Goal: Task Accomplishment & Management: Complete application form

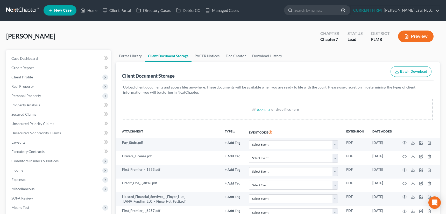
select select "9"
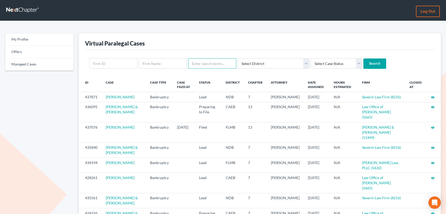
click at [211, 62] on input "text" at bounding box center [212, 63] width 48 height 10
type input "[PERSON_NAME]"
click at [363, 59] on input "Search" at bounding box center [374, 64] width 23 height 10
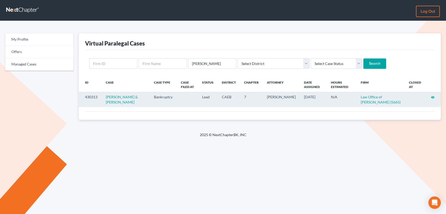
click at [433, 96] on icon "visibility" at bounding box center [433, 98] width 4 height 4
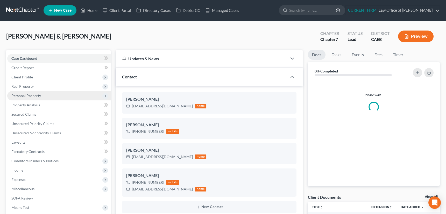
click at [32, 95] on span "Personal Property" at bounding box center [26, 95] width 30 height 4
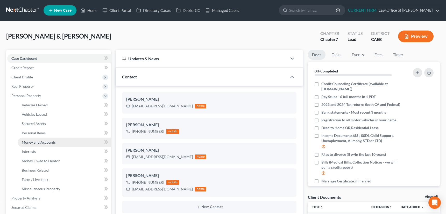
scroll to position [261, 0]
click at [34, 141] on span "Money and Accounts" at bounding box center [39, 142] width 34 height 4
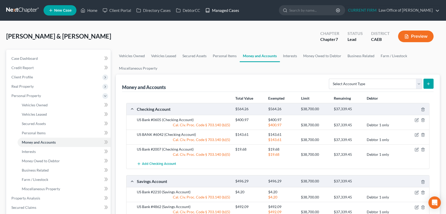
click at [224, 10] on link "Managed Cases" at bounding box center [221, 10] width 39 height 9
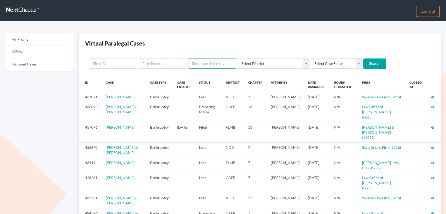
click at [200, 65] on input "text" at bounding box center [212, 63] width 48 height 10
type input "n"
type input "infinity"
click at [363, 59] on input "Search" at bounding box center [374, 64] width 23 height 10
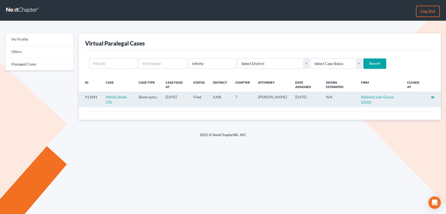
click at [431, 97] on icon "visibility" at bounding box center [433, 98] width 4 height 4
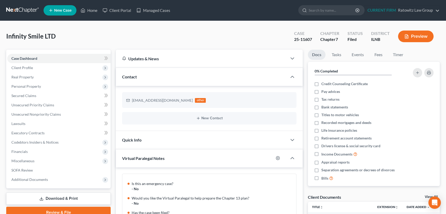
scroll to position [73, 0]
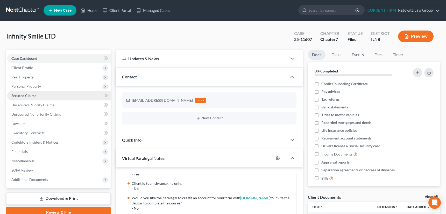
click at [31, 96] on span "Secured Claims" at bounding box center [23, 95] width 25 height 4
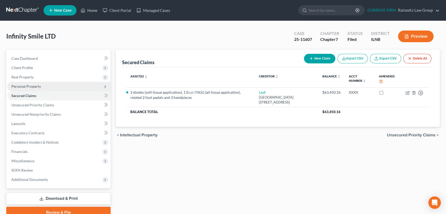
click at [28, 86] on span "Personal Property" at bounding box center [26, 86] width 30 height 4
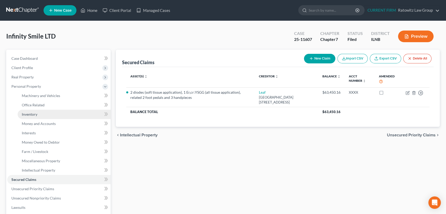
click at [31, 114] on span "Inventory" at bounding box center [30, 114] width 16 height 4
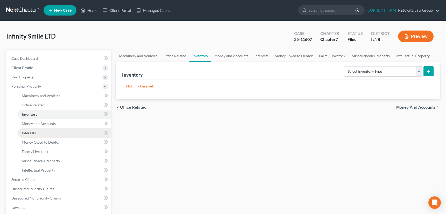
click at [26, 133] on span "Interests" at bounding box center [29, 133] width 14 height 4
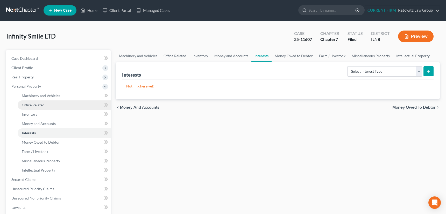
click at [35, 105] on span "Office Related" at bounding box center [33, 105] width 23 height 4
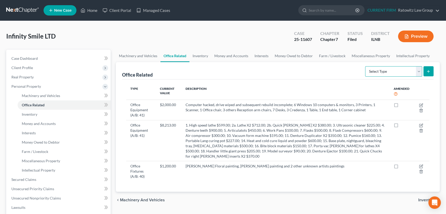
click at [418, 70] on select "Select Type Collectibles (A/B: 42) Office Equipment (A/B: 41) Office Fixtures (…" at bounding box center [393, 71] width 57 height 10
select select "equipment"
click at [365, 66] on select "Select Type Collectibles (A/B: 42) Office Equipment (A/B: 41) Office Fixtures (…" at bounding box center [393, 71] width 57 height 10
click at [427, 70] on icon "submit" at bounding box center [428, 71] width 4 height 4
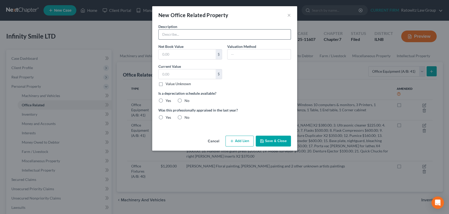
click at [168, 33] on input "text" at bounding box center [225, 35] width 132 height 10
paste input "panoramic radiographic machine"
click at [163, 35] on input "panoramic radiographic machine" at bounding box center [225, 35] width 132 height 10
click at [180, 34] on input "Panoramic radiographic machine" at bounding box center [225, 35] width 132 height 10
type input "Panoramic Radiographic machine"
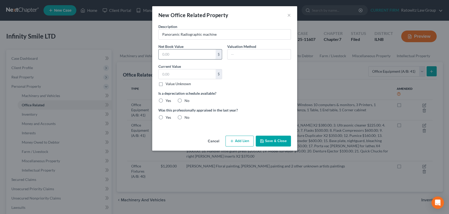
click at [174, 55] on input "text" at bounding box center [187, 54] width 57 height 10
type input "45,000"
click at [178, 74] on input "text" at bounding box center [187, 74] width 57 height 10
type input "45,000"
click at [246, 54] on input "text" at bounding box center [259, 54] width 63 height 10
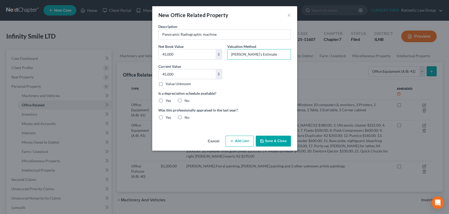
type input "Debtor's Estimate"
click at [185, 118] on label "No" at bounding box center [187, 117] width 5 height 5
click at [187, 118] on input "No" at bounding box center [188, 116] width 3 height 3
radio input "true"
click at [185, 100] on label "No" at bounding box center [187, 100] width 5 height 5
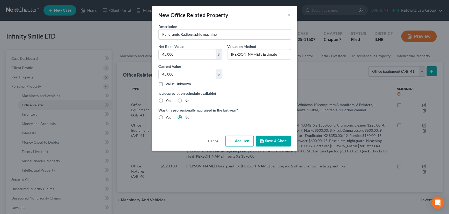
click at [187, 100] on input "No" at bounding box center [188, 99] width 3 height 3
radio input "true"
click at [276, 140] on button "Save & Close" at bounding box center [273, 141] width 35 height 11
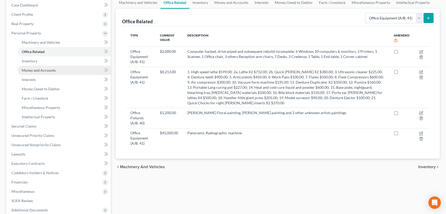
scroll to position [107, 0]
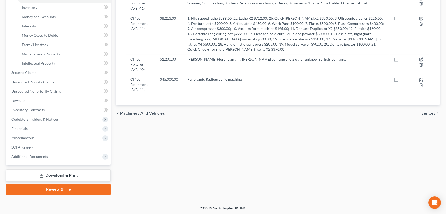
click at [48, 174] on link "Download & Print" at bounding box center [58, 176] width 104 height 12
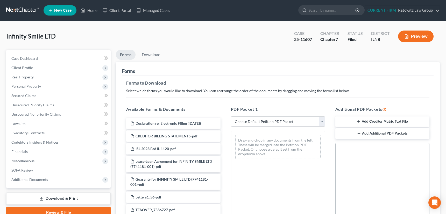
click at [321, 119] on select "Choose Default Petition PDF Packet Complete Bankruptcy Petition (all forms and …" at bounding box center [278, 122] width 94 height 10
select select "2"
click at [231, 117] on select "Choose Default Petition PDF Packet Complete Bankruptcy Petition (all forms and …" at bounding box center [278, 122] width 94 height 10
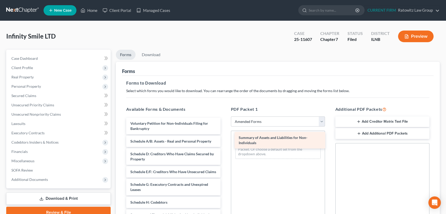
drag, startPoint x: 161, startPoint y: 142, endPoint x: 269, endPoint y: 139, distance: 108.3
click at [224, 139] on div "Summary of Assets and Liabilities for Non-Individuals Voluntary Petition for No…" at bounding box center [173, 206] width 102 height 177
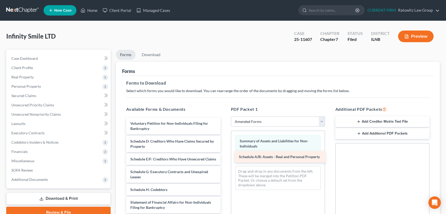
drag, startPoint x: 161, startPoint y: 141, endPoint x: 270, endPoint y: 157, distance: 109.7
click at [224, 157] on div "Schedule A/B: Assets - Real and Personal Property Voluntary Petition for Non-In…" at bounding box center [173, 200] width 102 height 164
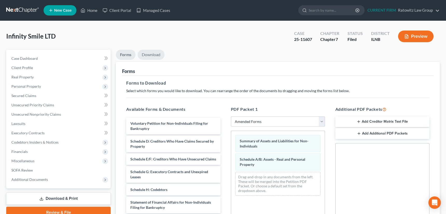
click at [151, 54] on link "Download" at bounding box center [150, 55] width 27 height 10
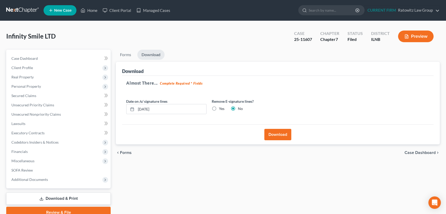
click at [277, 135] on button "Download" at bounding box center [277, 134] width 27 height 11
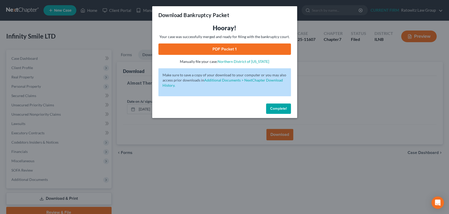
click at [227, 49] on link "PDF Packet 1" at bounding box center [224, 48] width 133 height 11
click at [278, 106] on button "Complete!" at bounding box center [278, 109] width 25 height 10
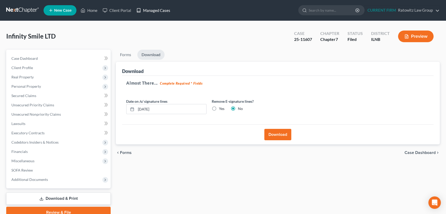
click at [156, 10] on link "Managed Cases" at bounding box center [153, 10] width 39 height 9
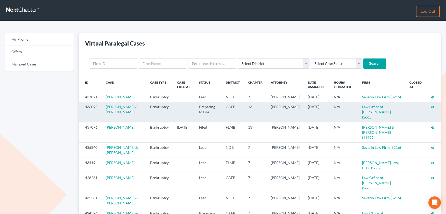
click at [432, 109] on icon "visibility" at bounding box center [433, 107] width 4 height 4
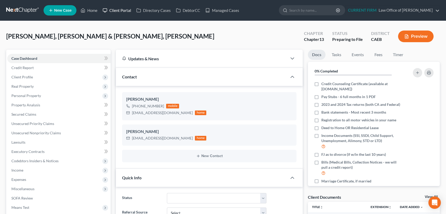
click at [123, 10] on link "Client Portal" at bounding box center [117, 10] width 34 height 9
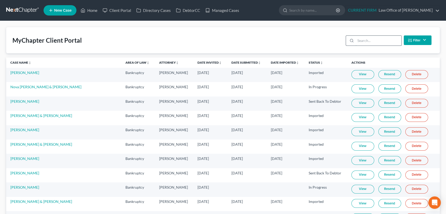
click at [368, 39] on input "search" at bounding box center [378, 41] width 46 height 10
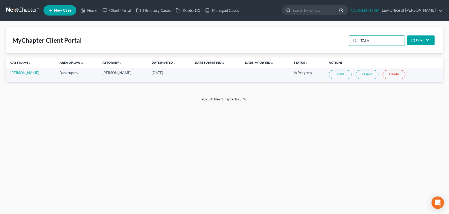
type input "TALA"
click at [189, 10] on link "DebtorCC" at bounding box center [187, 10] width 29 height 9
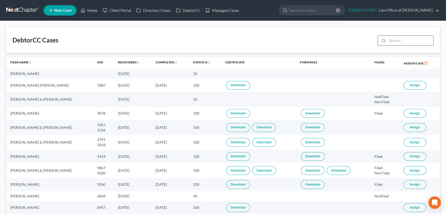
click at [399, 41] on input "search" at bounding box center [410, 41] width 46 height 10
type input "TALA"
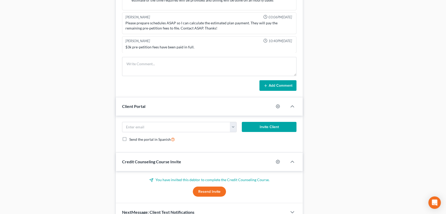
scroll to position [338, 0]
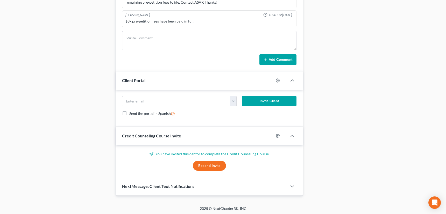
click at [211, 164] on button "Resend Invite" at bounding box center [209, 166] width 33 height 10
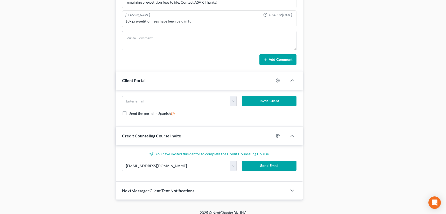
click at [261, 164] on button "Send Email" at bounding box center [269, 166] width 55 height 10
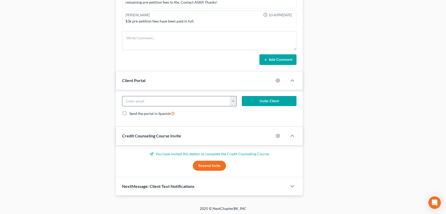
click at [234, 98] on button "button" at bounding box center [233, 101] width 6 height 10
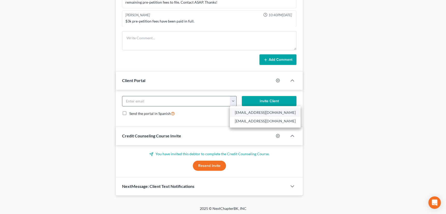
click at [241, 111] on link "[EMAIL_ADDRESS][DOMAIN_NAME]" at bounding box center [265, 112] width 71 height 9
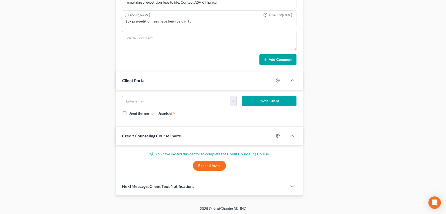
type input "[EMAIL_ADDRESS][DOMAIN_NAME]"
click at [279, 98] on button "Invite Client" at bounding box center [269, 101] width 55 height 10
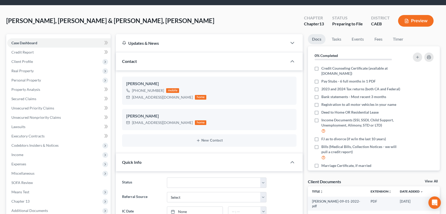
scroll to position [15, 0]
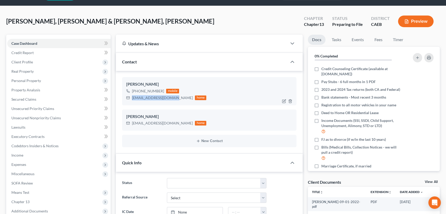
drag, startPoint x: 132, startPoint y: 97, endPoint x: 172, endPoint y: 97, distance: 40.4
click at [172, 97] on div "[EMAIL_ADDRESS][DOMAIN_NAME] home" at bounding box center [166, 98] width 80 height 7
copy div "[EMAIL_ADDRESS][DOMAIN_NAME]"
drag, startPoint x: 132, startPoint y: 122, endPoint x: 175, endPoint y: 124, distance: 43.0
click at [175, 124] on div "[EMAIL_ADDRESS][DOMAIN_NAME] home" at bounding box center [166, 123] width 80 height 7
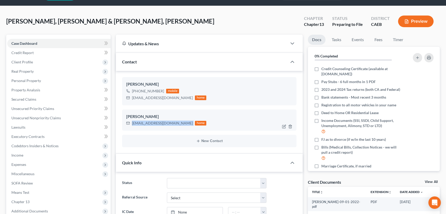
copy div "[EMAIL_ADDRESS][DOMAIN_NAME]"
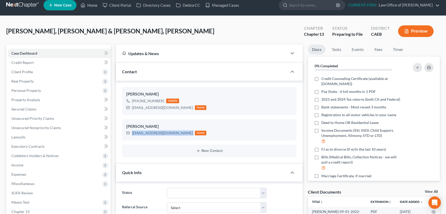
scroll to position [0, 0]
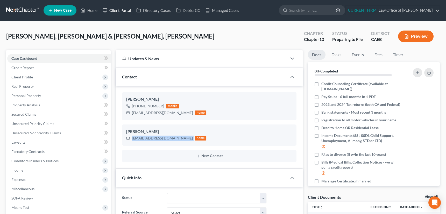
click at [123, 9] on link "Client Portal" at bounding box center [117, 10] width 34 height 9
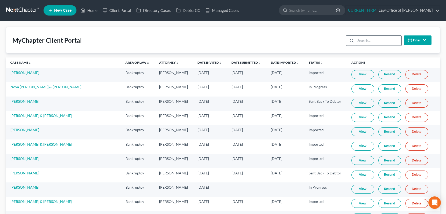
click at [376, 42] on input "search" at bounding box center [378, 41] width 46 height 10
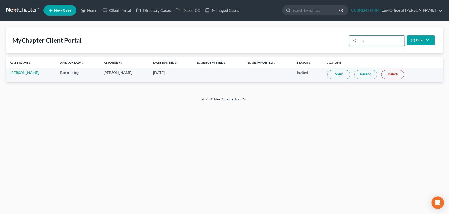
type input "tal"
click at [339, 74] on link "View" at bounding box center [339, 74] width 23 height 9
select select "17"
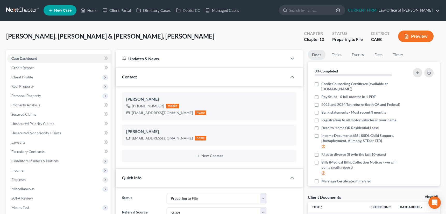
scroll to position [92, 0]
click at [93, 10] on link "Home" at bounding box center [89, 10] width 22 height 9
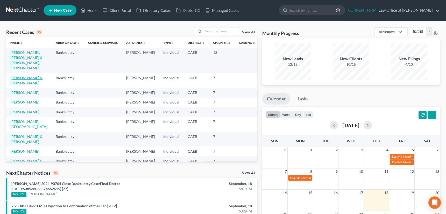
click at [36, 76] on link "[PERSON_NAME] & [PERSON_NAME]" at bounding box center [26, 81] width 32 height 10
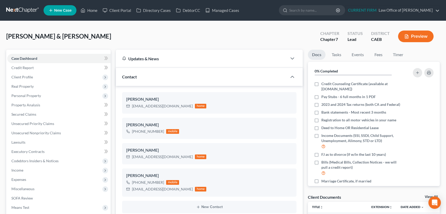
scroll to position [7, 0]
click at [33, 94] on span "Personal Property" at bounding box center [26, 95] width 30 height 4
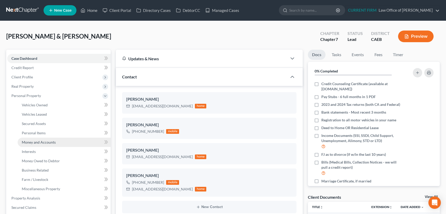
click at [38, 142] on span "Money and Accounts" at bounding box center [39, 142] width 34 height 4
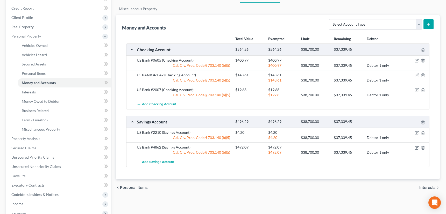
scroll to position [70, 0]
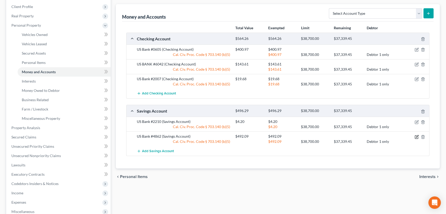
click at [416, 136] on icon "button" at bounding box center [417, 136] width 2 height 2
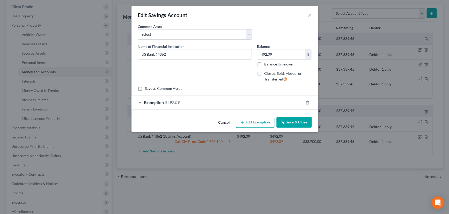
click at [222, 122] on button "Cancel" at bounding box center [224, 123] width 20 height 10
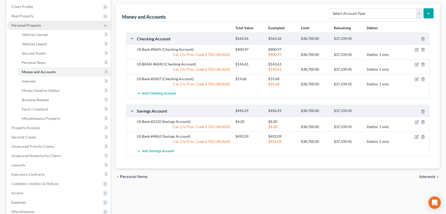
click at [25, 24] on span "Personal Property" at bounding box center [26, 25] width 30 height 4
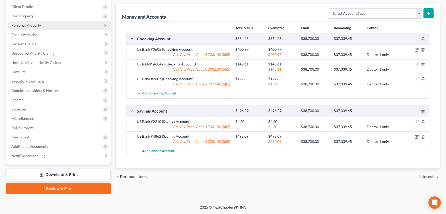
scroll to position [70, 0]
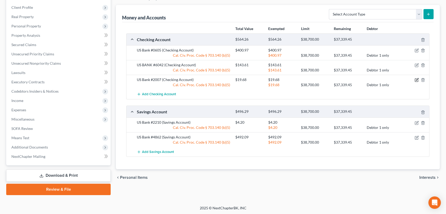
click at [416, 79] on icon "button" at bounding box center [417, 79] width 2 height 2
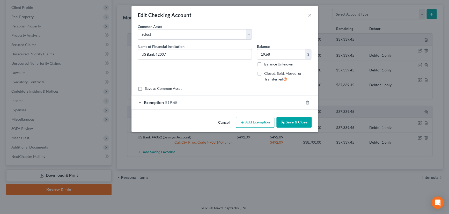
click at [225, 120] on button "Cancel" at bounding box center [224, 123] width 20 height 10
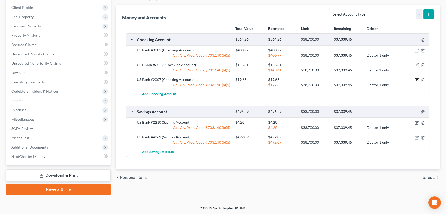
click at [417, 80] on icon "button" at bounding box center [416, 80] width 4 height 4
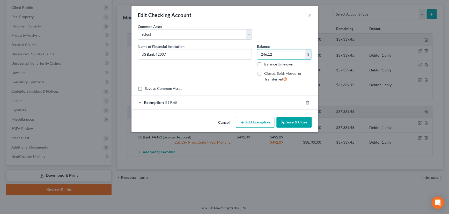
type input "246.12"
click at [254, 104] on div "Exemption $19.68" at bounding box center [218, 103] width 172 height 14
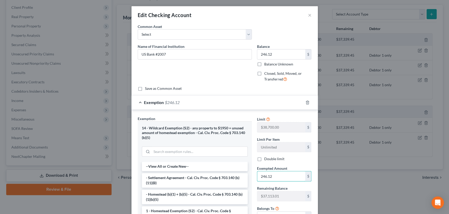
type input "246.12"
click at [272, 104] on div "Exemption $246.12" at bounding box center [218, 103] width 172 height 14
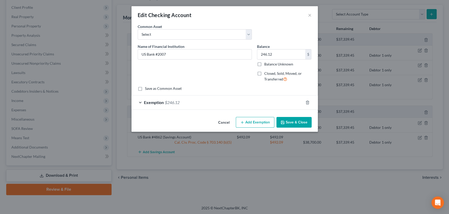
click at [298, 123] on button "Save & Close" at bounding box center [294, 122] width 35 height 11
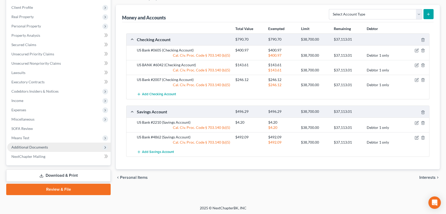
click at [39, 146] on span "Additional Documents" at bounding box center [29, 147] width 37 height 4
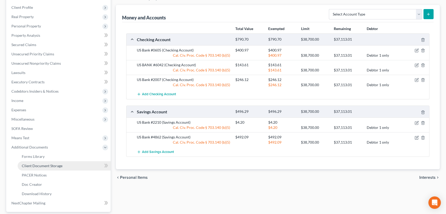
click at [41, 166] on span "Client Document Storage" at bounding box center [42, 166] width 41 height 4
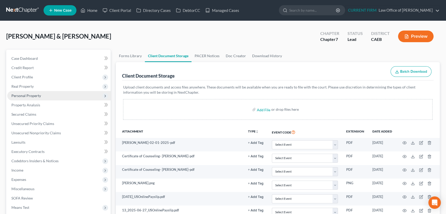
click at [33, 96] on span "Personal Property" at bounding box center [26, 95] width 30 height 4
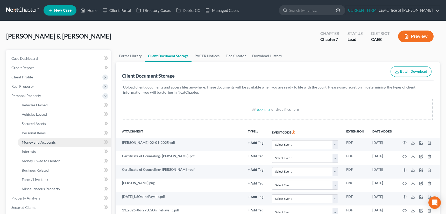
click at [42, 142] on span "Money and Accounts" at bounding box center [39, 142] width 34 height 4
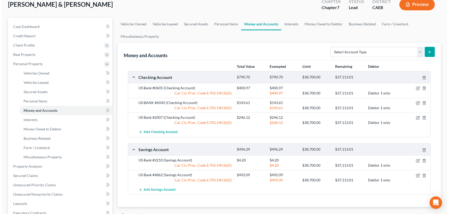
scroll to position [47, 0]
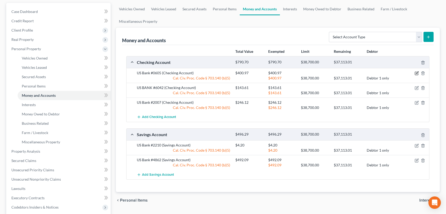
click at [416, 72] on icon "button" at bounding box center [416, 73] width 4 height 4
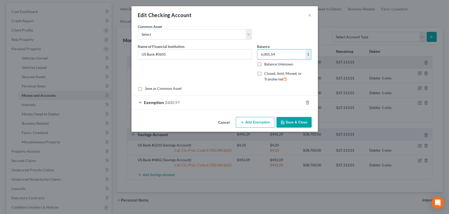
type input "6,005.54"
click at [292, 101] on div "Exemption $400.97" at bounding box center [218, 103] width 172 height 14
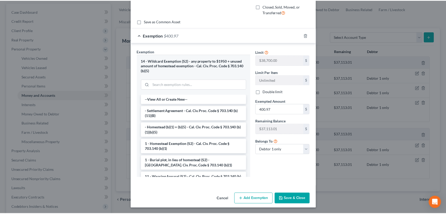
scroll to position [67, 0]
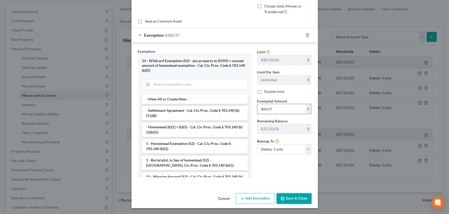
click at [280, 105] on input "400.97" at bounding box center [281, 109] width 48 height 10
type input "6,005.54"
click at [287, 197] on button "Save & Close" at bounding box center [294, 198] width 35 height 11
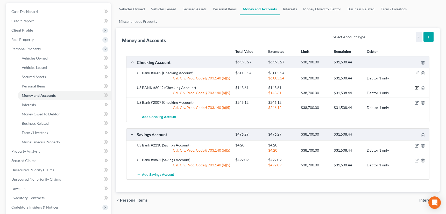
click at [417, 87] on icon "button" at bounding box center [416, 88] width 4 height 4
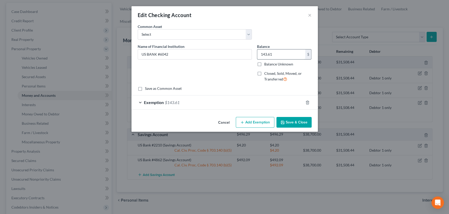
click at [278, 52] on input "143.61" at bounding box center [281, 54] width 48 height 10
type input "7.79"
click at [260, 103] on div "Exemption $143.61" at bounding box center [218, 103] width 172 height 14
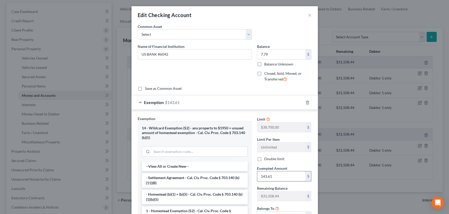
click at [271, 174] on input "143.61" at bounding box center [281, 176] width 48 height 10
type input "7.79"
click at [270, 105] on div "Exemption $7.79" at bounding box center [218, 103] width 172 height 14
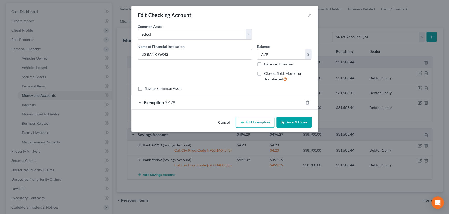
click at [295, 121] on button "Save & Close" at bounding box center [294, 122] width 35 height 11
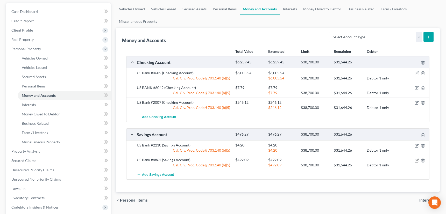
click at [415, 159] on icon "button" at bounding box center [416, 160] width 4 height 4
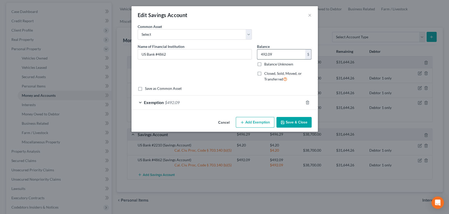
click at [278, 57] on input "492.09" at bounding box center [281, 54] width 48 height 10
type input "2.09"
click at [260, 100] on div "Exemption $492.09" at bounding box center [218, 103] width 172 height 14
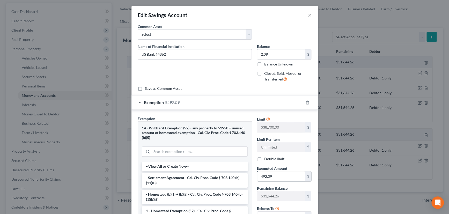
click at [275, 176] on input "492.09" at bounding box center [281, 176] width 48 height 10
type input "2.09"
click at [267, 103] on div "Exemption $2.09" at bounding box center [218, 103] width 172 height 14
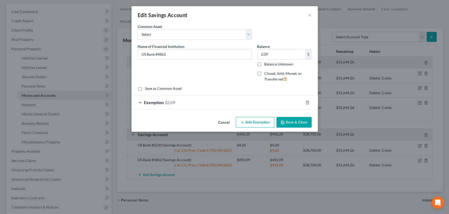
click at [297, 121] on button "Save & Close" at bounding box center [294, 122] width 35 height 11
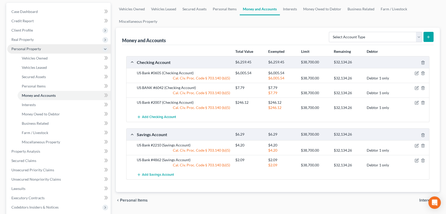
click at [37, 48] on span "Personal Property" at bounding box center [26, 49] width 30 height 4
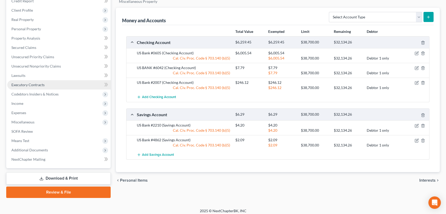
scroll to position [70, 0]
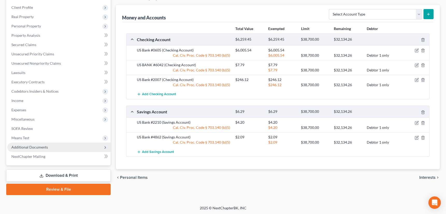
click at [33, 145] on span "Additional Documents" at bounding box center [29, 147] width 37 height 4
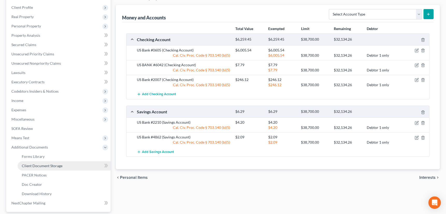
click at [37, 165] on span "Client Document Storage" at bounding box center [42, 166] width 41 height 4
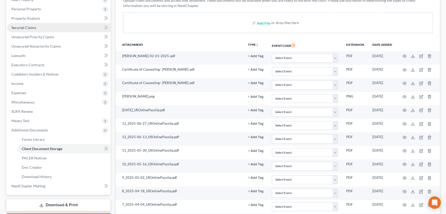
scroll to position [94, 0]
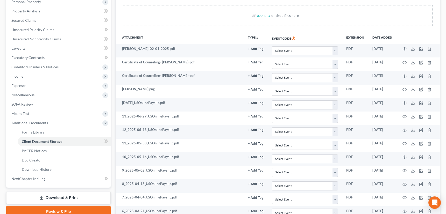
click at [49, 197] on link "Download & Print" at bounding box center [58, 198] width 104 height 12
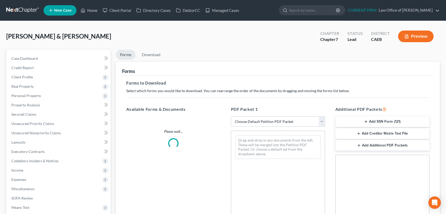
click at [321, 120] on select "Choose Default Petition PDF Packet Complete Bankruptcy Petition (all forms and …" at bounding box center [278, 122] width 94 height 10
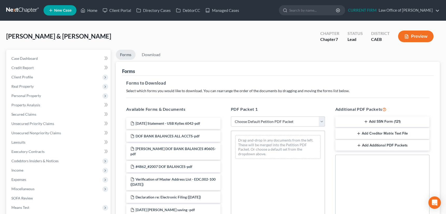
click at [310, 77] on div "Forms to Download Select which forms you would like to download. You can rearra…" at bounding box center [277, 180] width 311 height 208
click at [323, 121] on select "Choose Default Petition PDF Packet Complete Bankruptcy Petition (all forms and …" at bounding box center [278, 122] width 94 height 10
select select "0"
click at [231, 117] on select "Choose Default Petition PDF Packet Complete Bankruptcy Petition (all forms and …" at bounding box center [278, 122] width 94 height 10
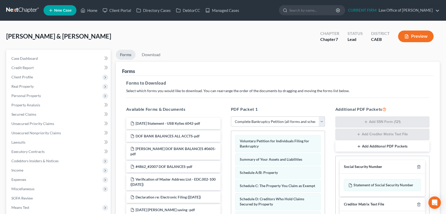
click at [322, 121] on select "Choose Default Petition PDF Packet Complete Bankruptcy Petition (all forms and …" at bounding box center [278, 122] width 94 height 10
drag, startPoint x: 322, startPoint y: 121, endPoint x: 327, endPoint y: 122, distance: 4.5
click at [322, 121] on select "Choose Default Petition PDF Packet Complete Bankruptcy Petition (all forms and …" at bounding box center [278, 122] width 94 height 10
click at [418, 164] on div at bounding box center [417, 166] width 6 height 5
click at [418, 166] on icon "button" at bounding box center [418, 167] width 4 height 4
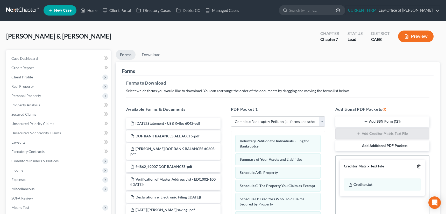
click at [418, 166] on icon "button" at bounding box center [418, 166] width 4 height 4
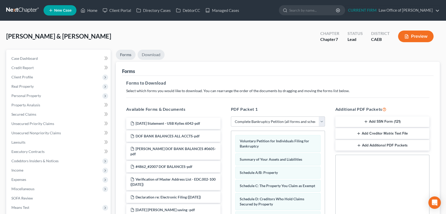
click at [152, 54] on link "Download" at bounding box center [150, 55] width 27 height 10
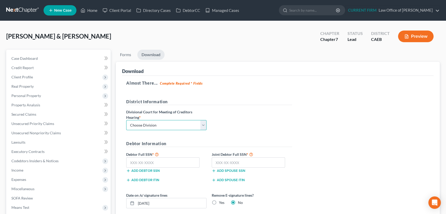
click at [153, 126] on select "Choose Division Fresno Modesto [GEOGRAPHIC_DATA]" at bounding box center [166, 125] width 80 height 10
select select "1"
click at [126, 120] on select "Choose Division Fresno Modesto [GEOGRAPHIC_DATA]" at bounding box center [166, 125] width 80 height 10
click at [172, 160] on input "text" at bounding box center [162, 162] width 73 height 10
type input "605-15-4362"
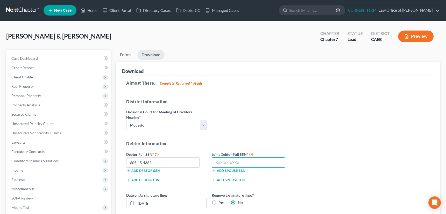
click at [244, 161] on input "text" at bounding box center [248, 162] width 73 height 10
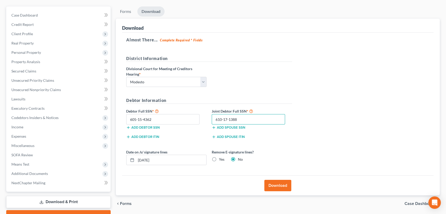
scroll to position [47, 0]
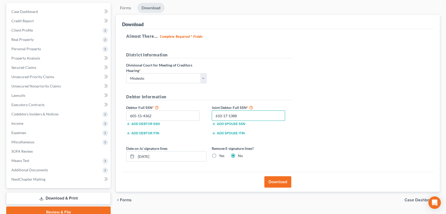
type input "610-17-1388"
click at [279, 177] on button "Download" at bounding box center [277, 181] width 27 height 11
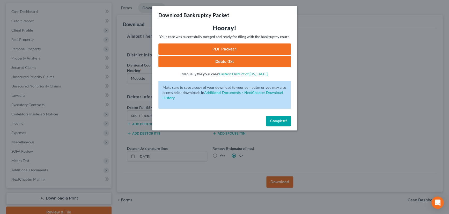
click at [224, 51] on link "PDF Packet 1" at bounding box center [224, 48] width 133 height 11
click at [273, 121] on span "Complete!" at bounding box center [278, 121] width 17 height 4
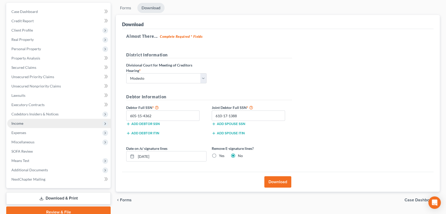
click at [15, 122] on span "Income" at bounding box center [17, 123] width 12 height 4
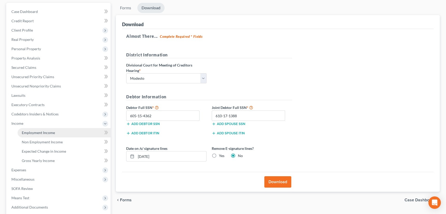
click at [34, 131] on span "Employment Income" at bounding box center [38, 132] width 33 height 4
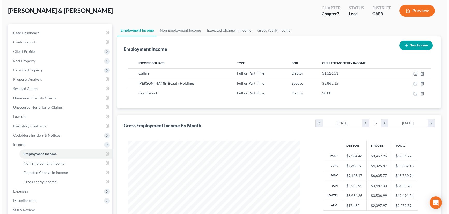
scroll to position [23, 0]
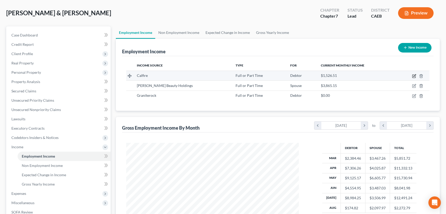
click at [414, 75] on icon "button" at bounding box center [414, 76] width 4 height 4
select select "0"
select select "4"
select select "0"
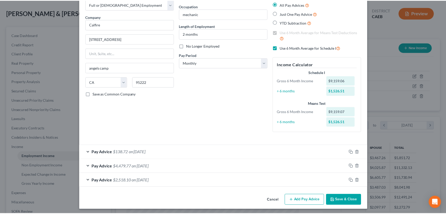
scroll to position [31, 0]
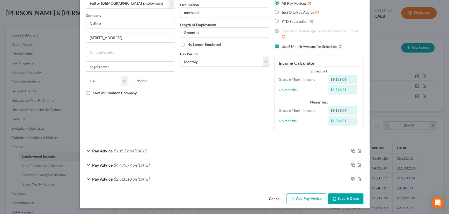
click at [343, 194] on button "Save & Close" at bounding box center [345, 198] width 35 height 11
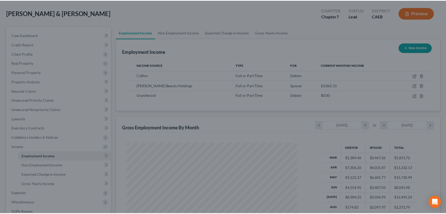
scroll to position [258832, 258742]
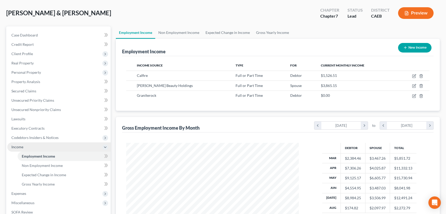
click at [19, 148] on span "Income" at bounding box center [17, 147] width 12 height 4
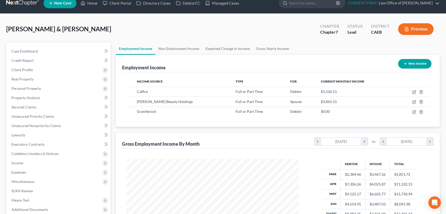
scroll to position [0, 0]
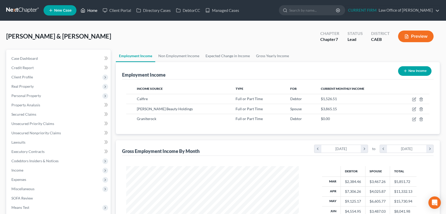
click at [95, 10] on link "Home" at bounding box center [89, 10] width 22 height 9
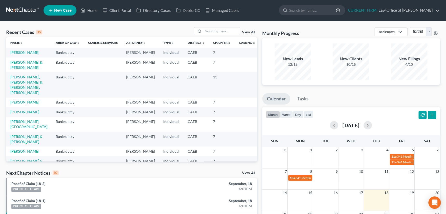
click at [22, 53] on link "[PERSON_NAME]" at bounding box center [24, 52] width 29 height 4
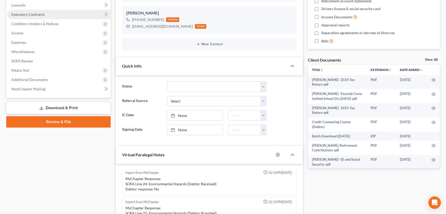
scroll to position [165, 0]
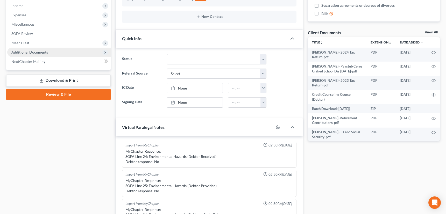
click at [33, 53] on span "Additional Documents" at bounding box center [29, 52] width 37 height 4
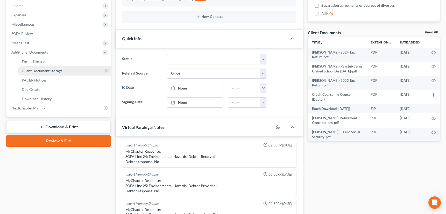
click at [35, 71] on span "Client Document Storage" at bounding box center [42, 71] width 41 height 4
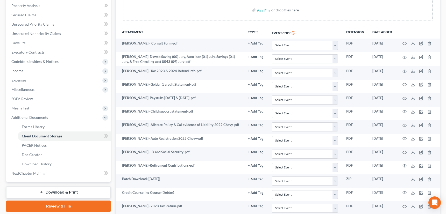
scroll to position [166, 0]
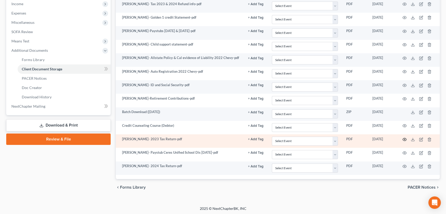
click at [404, 137] on icon "button" at bounding box center [404, 139] width 4 height 4
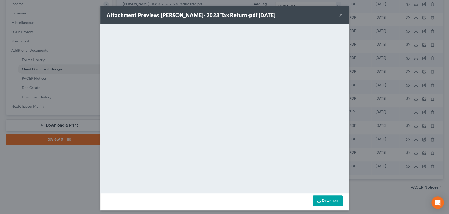
click at [339, 17] on button "×" at bounding box center [341, 15] width 4 height 6
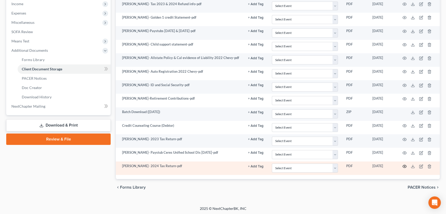
click at [404, 164] on icon "button" at bounding box center [404, 166] width 4 height 4
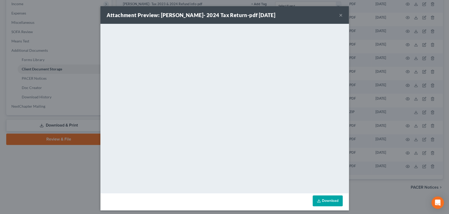
click at [340, 16] on button "×" at bounding box center [341, 15] width 4 height 6
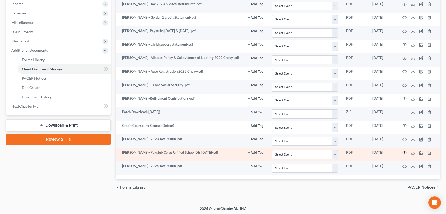
click at [404, 151] on icon "button" at bounding box center [404, 153] width 4 height 4
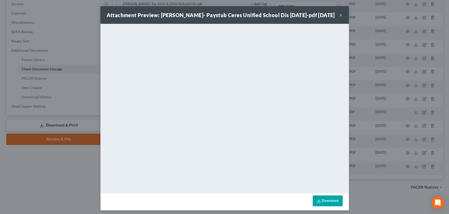
click at [339, 15] on button "×" at bounding box center [341, 15] width 4 height 6
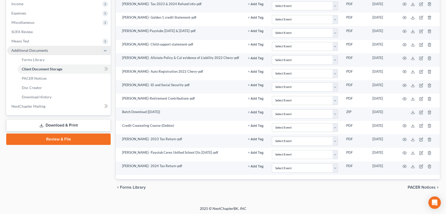
click at [29, 48] on span "Additional Documents" at bounding box center [29, 50] width 37 height 4
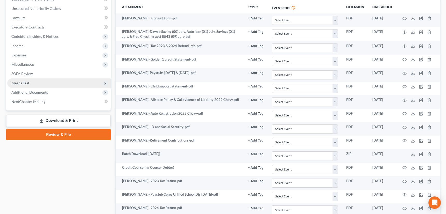
scroll to position [119, 0]
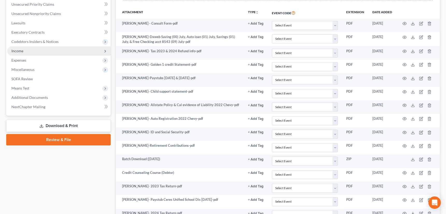
click at [19, 49] on span "Income" at bounding box center [17, 51] width 12 height 4
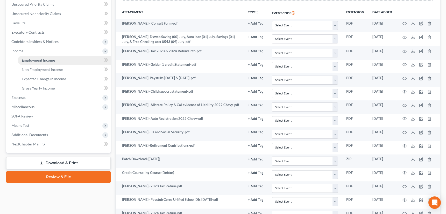
click at [32, 59] on span "Employment Income" at bounding box center [38, 60] width 33 height 4
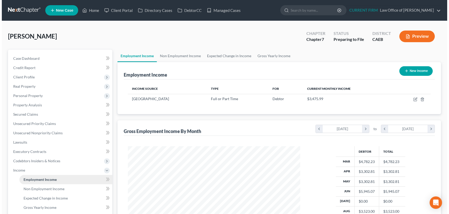
scroll to position [93, 183]
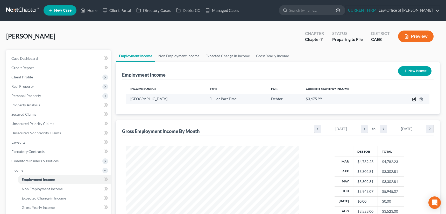
click at [414, 98] on icon "button" at bounding box center [414, 99] width 4 height 4
select select "0"
select select "4"
select select "0"
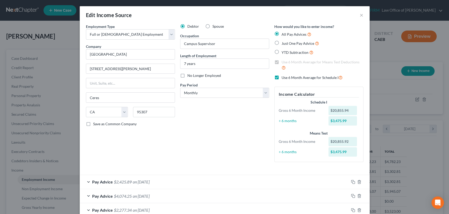
scroll to position [47, 0]
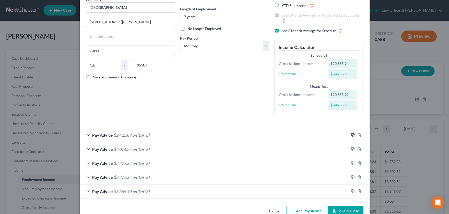
click at [352, 134] on icon "button" at bounding box center [353, 135] width 4 height 4
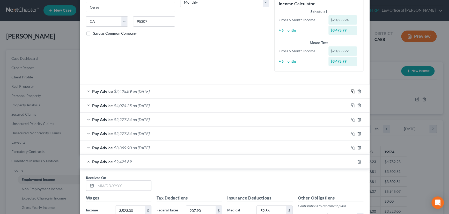
scroll to position [94, 0]
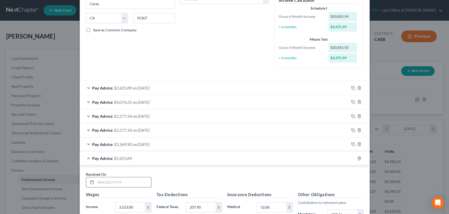
click at [137, 180] on input "text" at bounding box center [123, 182] width 55 height 10
type input "[DATE]"
click at [131, 204] on input "3,302." at bounding box center [129, 207] width 29 height 10
type input "3,302.81"
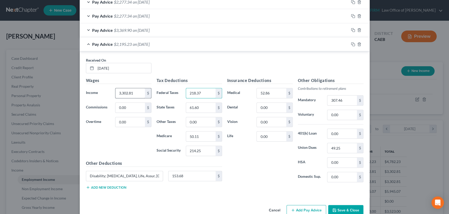
type input "218.37"
type input "65.44"
type input "46.91"
type input "200.60"
type input "2"
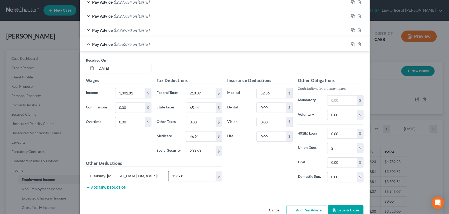
click at [186, 176] on input "153.68" at bounding box center [192, 176] width 47 height 10
type input "151.06"
click at [317, 45] on div "Pay Advice $2,565.57 on [DATE]" at bounding box center [214, 44] width 269 height 14
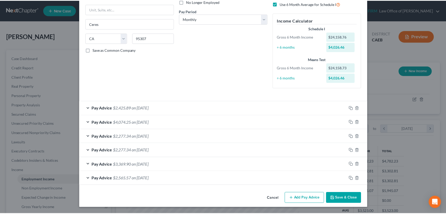
scroll to position [73, 0]
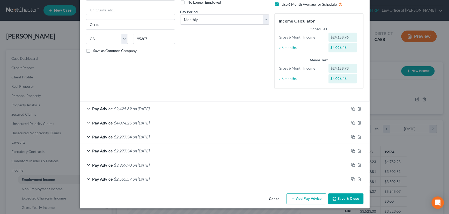
click at [342, 197] on button "Save & Close" at bounding box center [345, 198] width 35 height 11
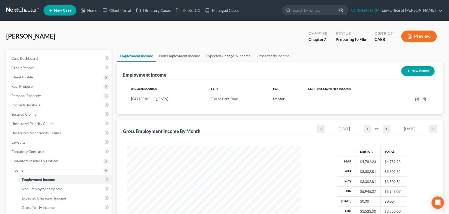
scroll to position [258832, 258742]
click at [16, 169] on span "Income" at bounding box center [17, 170] width 12 height 4
click at [16, 177] on span "Expenses" at bounding box center [18, 179] width 15 height 4
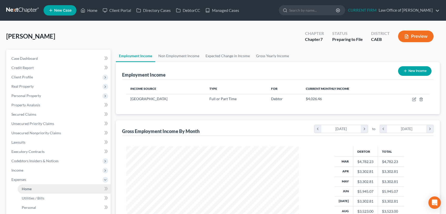
click at [28, 188] on span "Home" at bounding box center [27, 189] width 10 height 4
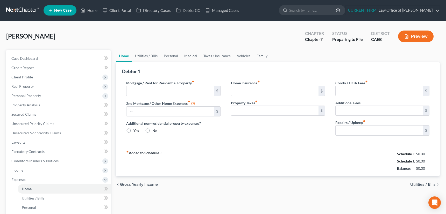
type input "830.00"
type input "0.00"
radio input "true"
type input "0.00"
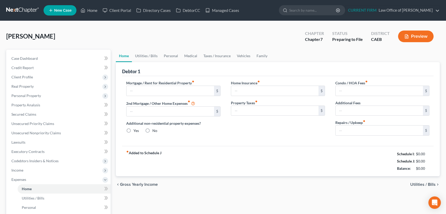
type input "0.00"
click at [150, 56] on link "Utilities / Bills" at bounding box center [146, 56] width 29 height 12
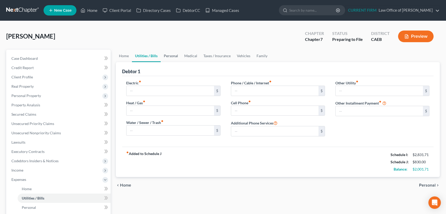
click at [170, 55] on link "Personal" at bounding box center [171, 56] width 20 height 12
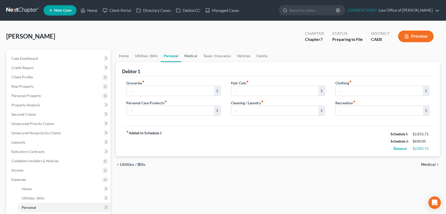
click at [191, 56] on link "Medical" at bounding box center [190, 56] width 19 height 12
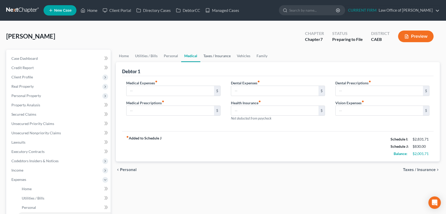
click at [215, 55] on link "Taxes / Insurance" at bounding box center [216, 56] width 33 height 12
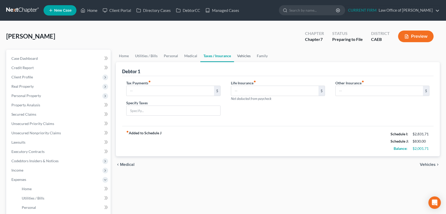
click at [243, 53] on link "Vehicles" at bounding box center [244, 56] width 20 height 12
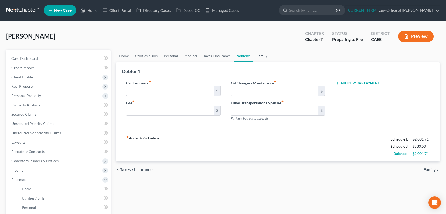
click at [262, 54] on link "Family" at bounding box center [261, 56] width 17 height 12
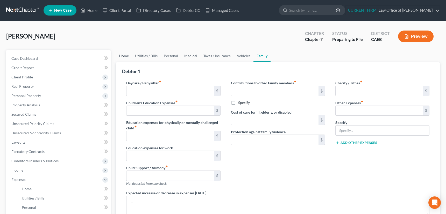
click at [123, 55] on link "Home" at bounding box center [124, 56] width 16 height 12
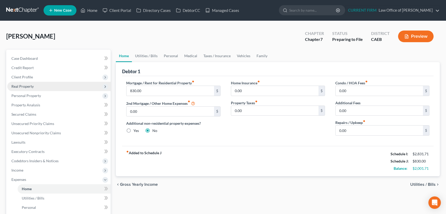
click at [26, 86] on span "Real Property" at bounding box center [22, 86] width 22 height 4
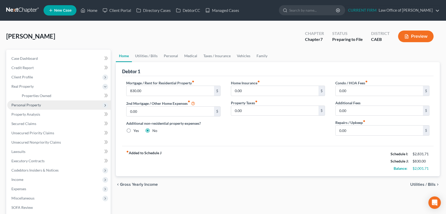
click at [23, 103] on span "Personal Property" at bounding box center [26, 105] width 30 height 4
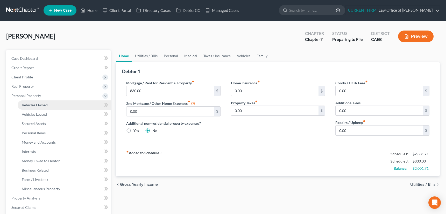
click at [37, 103] on span "Vehicles Owned" at bounding box center [35, 105] width 26 height 4
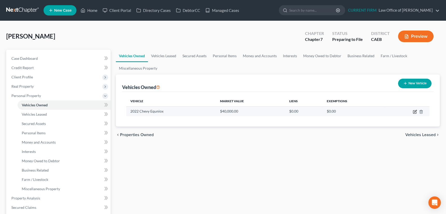
click at [415, 111] on icon "button" at bounding box center [415, 111] width 2 height 2
select select "0"
select select "4"
select select "1"
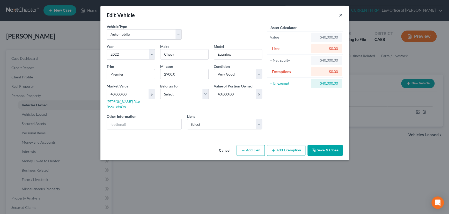
click at [342, 16] on button "×" at bounding box center [341, 15] width 4 height 6
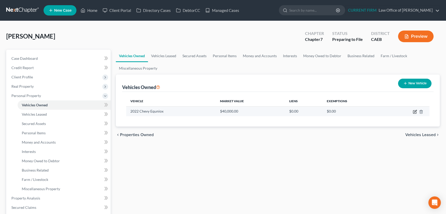
click at [416, 111] on icon "button" at bounding box center [415, 111] width 2 height 2
select select "0"
select select "4"
select select "1"
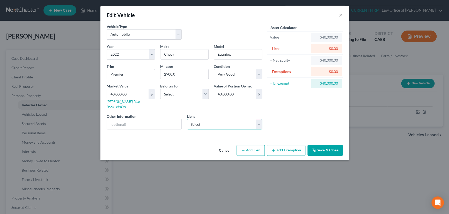
click at [259, 119] on select "Select Golden 1 Cu - $27,247.00 Ally Financial - $0.00 Golden 1 Cu - $0.00 Wfbn…" at bounding box center [224, 124] width 75 height 10
select select "0"
click at [187, 119] on select "Select Golden 1 Cu - $27,247.00 Ally Financial - $0.00 Golden 1 Cu - $0.00 Wfbn…" at bounding box center [224, 124] width 75 height 10
select select
select select "4"
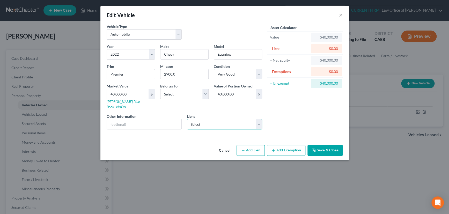
select select "0"
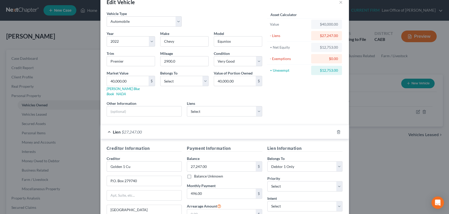
scroll to position [47, 0]
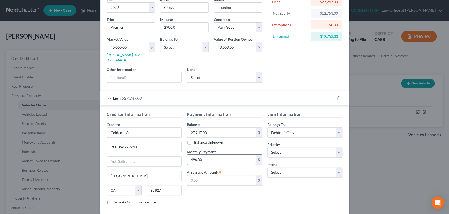
click at [201, 155] on input "496.00" at bounding box center [221, 160] width 69 height 10
type input "500"
click at [260, 91] on div "Lien $27,247.00" at bounding box center [217, 98] width 234 height 14
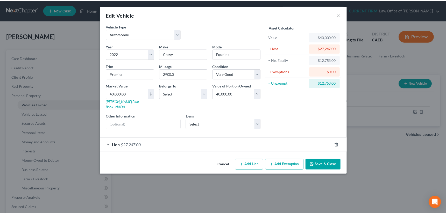
scroll to position [0, 0]
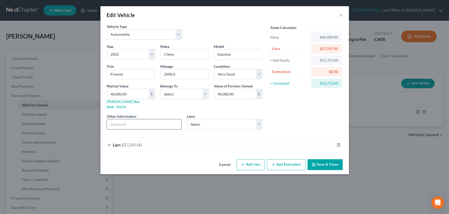
click at [133, 119] on input "text" at bounding box center [144, 124] width 75 height 10
type input "VIN [US_VEHICLE_IDENTIFICATION_NUMBER]"
click at [203, 94] on select "Select Debtor 1 Only Debtor 2 Only Debtor 1 And Debtor 2 Only At Least One Of T…" at bounding box center [184, 94] width 48 height 10
select select "0"
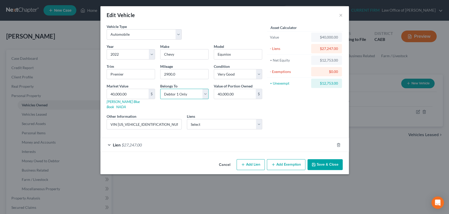
click at [160, 89] on select "Select Debtor 1 Only Debtor 2 Only Debtor 1 And Debtor 2 Only At Least One Of T…" at bounding box center [184, 94] width 48 height 10
click at [119, 102] on link "[PERSON_NAME] Blue Book" at bounding box center [123, 104] width 33 height 10
click at [127, 93] on input "40,000.00" at bounding box center [128, 94] width 42 height 10
type input "2"
type input "2.00"
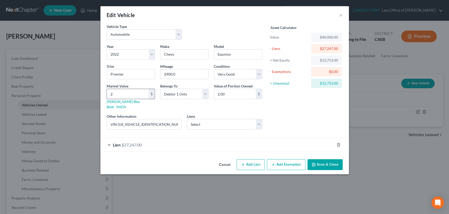
type input "26"
type input "26.00"
type input "267"
type input "267.00"
type input "2674"
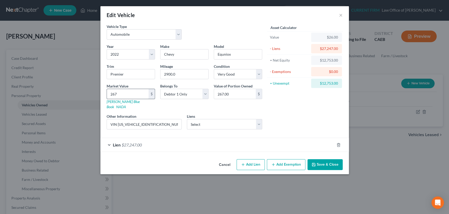
type input "2,674.00"
type input "2,6749"
type input "26,749.00"
click at [260, 141] on div "Lien $27,247.00" at bounding box center [217, 145] width 234 height 14
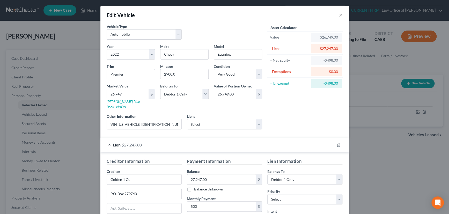
click at [251, 140] on div "Lien $27,247.00" at bounding box center [217, 145] width 234 height 14
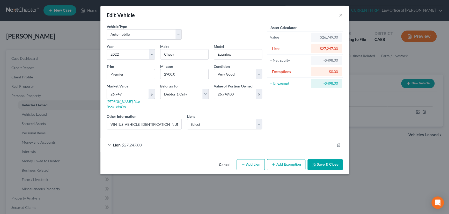
click at [119, 95] on input "26,749" at bounding box center [128, 94] width 42 height 10
type input "2"
type input "2.00"
type input "26"
type input "26.00"
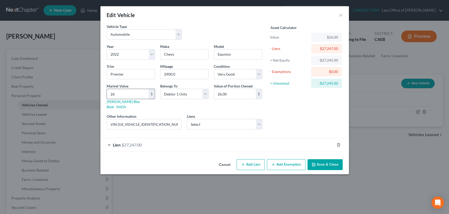
type input "267"
type input "267.00"
type input "2675"
type input "2,675.00"
type input "2,6759"
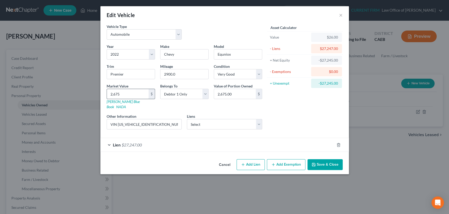
type input "26,759.00"
type input "26,759"
click at [323, 159] on button "Save & Close" at bounding box center [325, 164] width 35 height 11
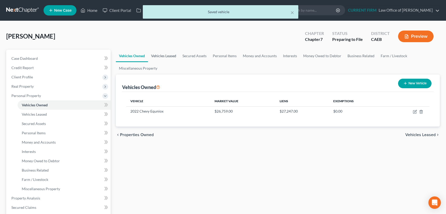
click at [166, 56] on link "Vehicles Leased" at bounding box center [163, 56] width 31 height 12
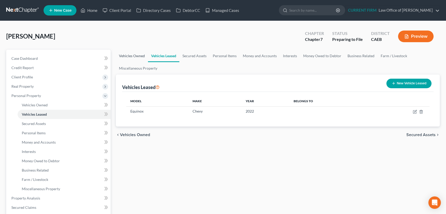
click at [129, 54] on link "Vehicles Owned" at bounding box center [132, 56] width 32 height 12
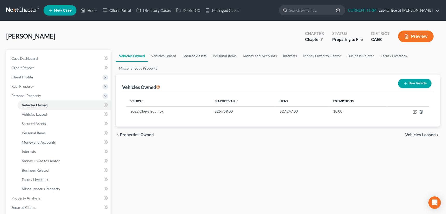
click at [191, 54] on link "Secured Assets" at bounding box center [194, 56] width 30 height 12
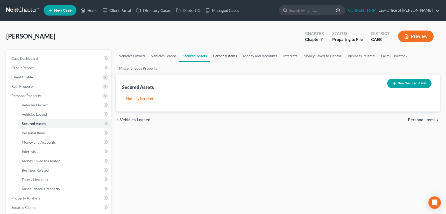
click at [225, 56] on link "Personal Items" at bounding box center [225, 56] width 30 height 12
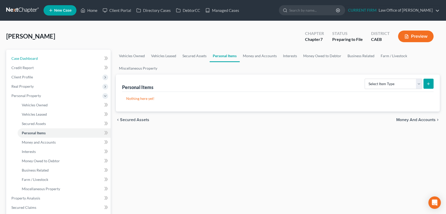
drag, startPoint x: 22, startPoint y: 57, endPoint x: 141, endPoint y: 0, distance: 132.5
click at [22, 57] on span "Case Dashboard" at bounding box center [24, 58] width 26 height 4
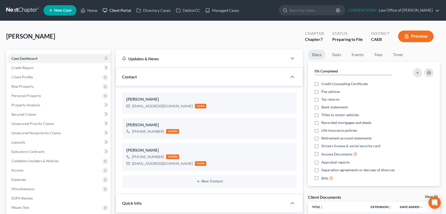
click at [118, 11] on link "Client Portal" at bounding box center [117, 10] width 34 height 9
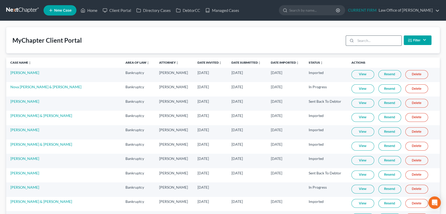
click at [363, 39] on input "search" at bounding box center [378, 41] width 46 height 10
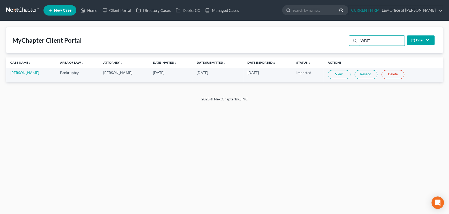
type input "WEST"
click at [333, 73] on link "View" at bounding box center [339, 74] width 23 height 9
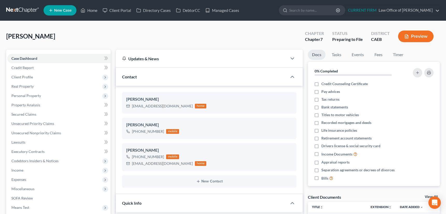
scroll to position [242, 0]
drag, startPoint x: 23, startPoint y: 76, endPoint x: 25, endPoint y: 91, distance: 14.6
click at [23, 76] on span "Client Profile" at bounding box center [21, 77] width 21 height 4
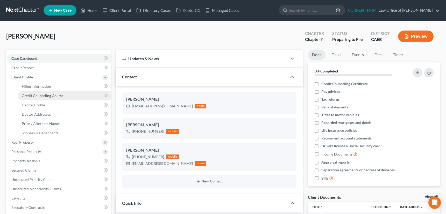
click at [26, 96] on span "Credit Counseling Course" at bounding box center [43, 95] width 42 height 4
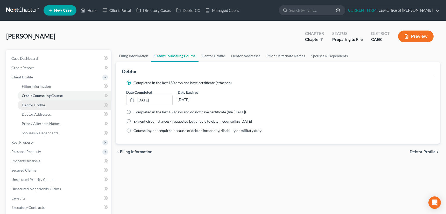
click at [29, 107] on link "Debtor Profile" at bounding box center [64, 104] width 93 height 9
select select "0"
select select "2"
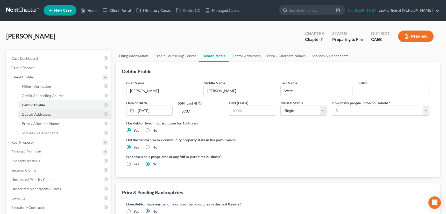
click at [34, 114] on span "Debtor Addresses" at bounding box center [36, 114] width 29 height 4
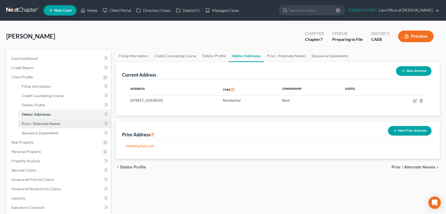
click at [39, 125] on span "Prior / Alternate Names" at bounding box center [41, 123] width 39 height 4
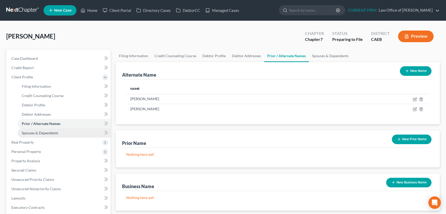
click at [44, 133] on span "Spouses & Dependents" at bounding box center [40, 133] width 37 height 4
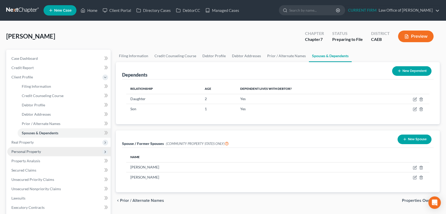
click at [27, 152] on span "Personal Property" at bounding box center [26, 151] width 30 height 4
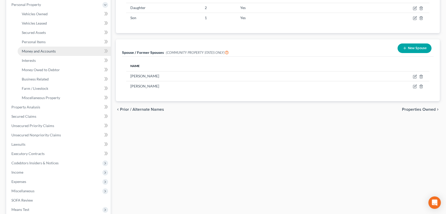
scroll to position [94, 0]
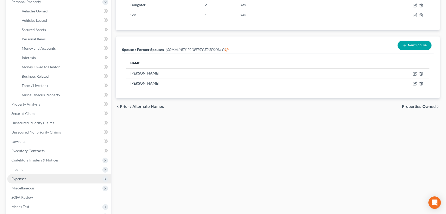
click at [19, 179] on span "Expenses" at bounding box center [18, 179] width 15 height 4
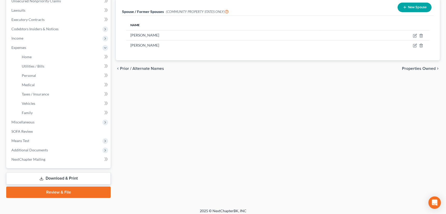
scroll to position [135, 0]
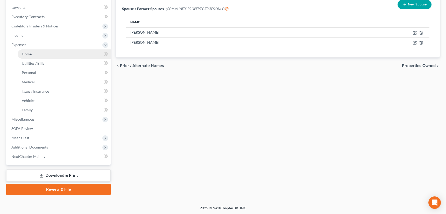
click at [24, 53] on span "Home" at bounding box center [27, 54] width 10 height 4
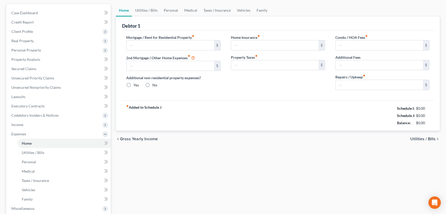
type input "830.00"
type input "0.00"
radio input "true"
type input "0.00"
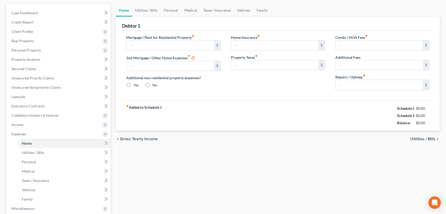
type input "0.00"
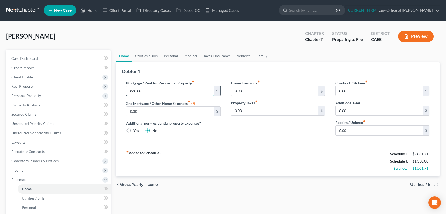
click at [150, 93] on input "830.00" at bounding box center [169, 91] width 87 height 10
type input "1,000"
click at [148, 55] on link "Utilities / Bills" at bounding box center [146, 56] width 29 height 12
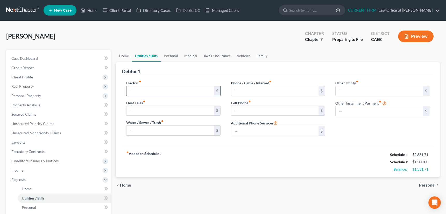
click at [140, 89] on input "text" at bounding box center [169, 91] width 87 height 10
type input "200"
type input "100"
type input "150"
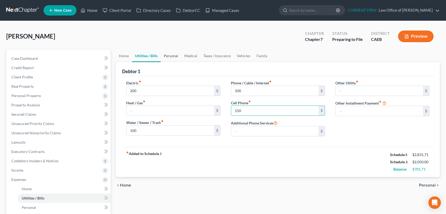
click at [176, 56] on link "Personal" at bounding box center [171, 56] width 20 height 12
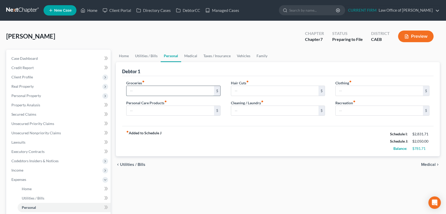
click at [150, 88] on input "text" at bounding box center [169, 91] width 87 height 10
type input "1,000"
type input "30"
type input "50"
type input "30"
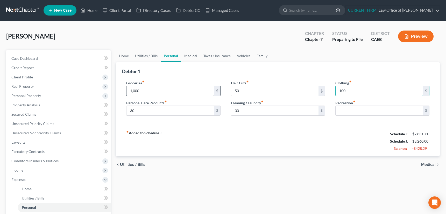
type input "100"
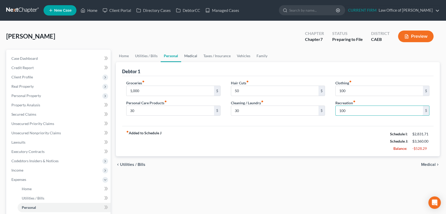
type input "100"
click at [190, 55] on link "Medical" at bounding box center [190, 56] width 19 height 12
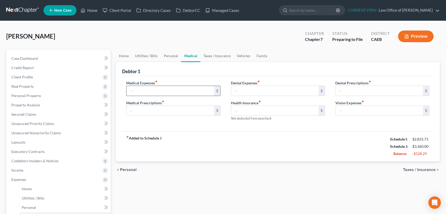
click at [157, 88] on input "text" at bounding box center [169, 91] width 87 height 10
type input "50"
type input "25"
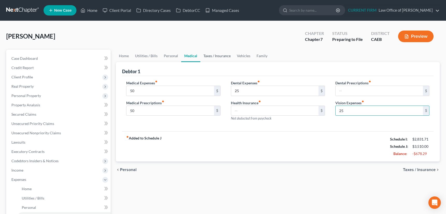
click at [215, 54] on link "Taxes / Insurance" at bounding box center [216, 56] width 33 height 12
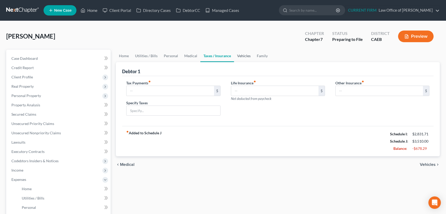
click at [243, 54] on link "Vehicles" at bounding box center [244, 56] width 20 height 12
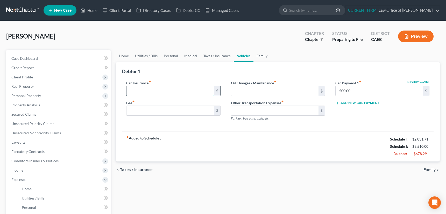
click at [154, 90] on input "text" at bounding box center [169, 91] width 87 height 10
click at [149, 89] on input "text" at bounding box center [169, 91] width 87 height 10
type input "186.00"
click at [255, 91] on input "text" at bounding box center [274, 91] width 87 height 10
type input "50"
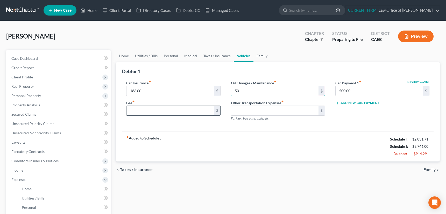
click at [138, 112] on input "text" at bounding box center [169, 111] width 87 height 10
type input "200"
click at [261, 55] on link "Family" at bounding box center [261, 56] width 17 height 12
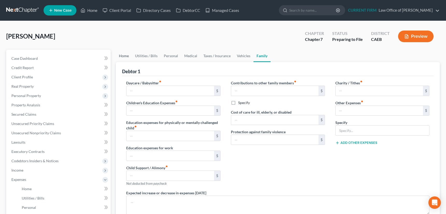
click at [124, 56] on link "Home" at bounding box center [124, 56] width 16 height 12
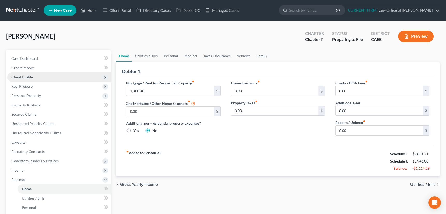
click at [25, 77] on span "Client Profile" at bounding box center [21, 77] width 21 height 4
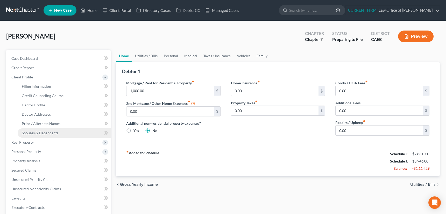
click at [32, 134] on span "Spouses & Dependents" at bounding box center [40, 133] width 37 height 4
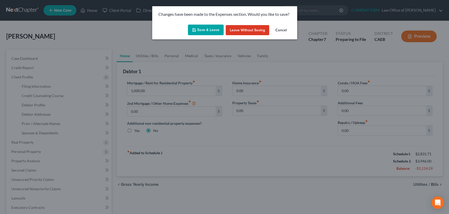
click at [204, 30] on button "Save & Leave" at bounding box center [206, 30] width 36 height 11
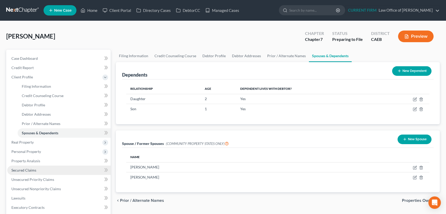
scroll to position [23, 0]
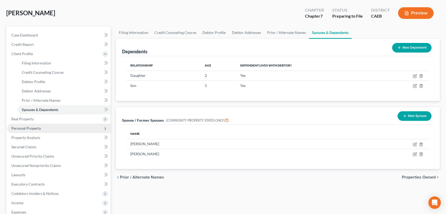
click at [26, 128] on span "Personal Property" at bounding box center [26, 128] width 30 height 4
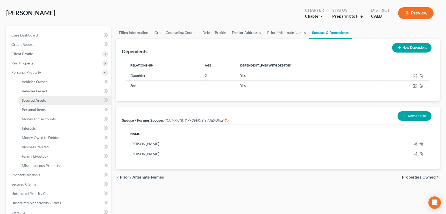
click at [30, 98] on span "Secured Assets" at bounding box center [34, 100] width 24 height 4
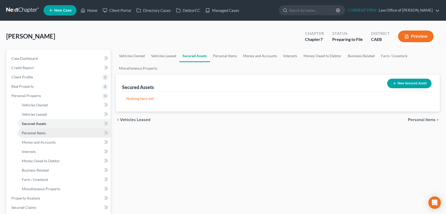
click at [31, 132] on span "Personal Items" at bounding box center [34, 133] width 24 height 4
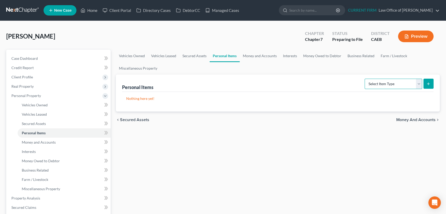
click at [418, 83] on select "Select Item Type Clothing Collectibles Of Value Electronics Firearms Household …" at bounding box center [392, 84] width 57 height 10
select select "clothing"
click at [365, 79] on select "Select Item Type Clothing Collectibles Of Value Electronics Firearms Household …" at bounding box center [392, 84] width 57 height 10
click at [429, 82] on icon "submit" at bounding box center [428, 84] width 4 height 4
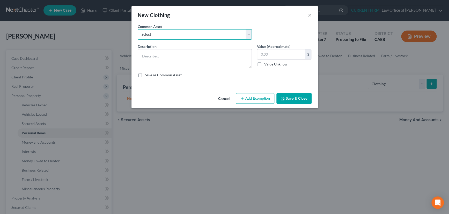
click at [248, 33] on select "Select Women's shirts, pants, jeans, dresses, skirts, blouses, coats, jackets, …" at bounding box center [195, 34] width 114 height 10
select select "0"
click at [138, 29] on select "Select Women's shirts, pants, jeans, dresses, skirts, blouses, coats, jackets, …" at bounding box center [195, 34] width 114 height 10
type textarea "Women's shirts, pants, jeans, dresses, skirts, blouses, coats, jackets, pants, …"
type input "500.00"
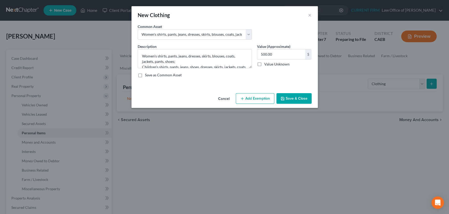
click at [259, 99] on button "Add Exemption" at bounding box center [255, 98] width 39 height 11
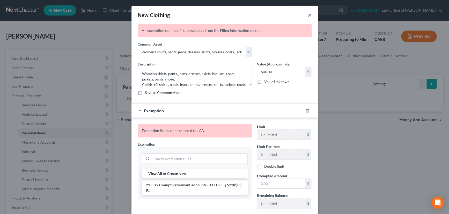
click at [308, 13] on button "×" at bounding box center [310, 15] width 4 height 6
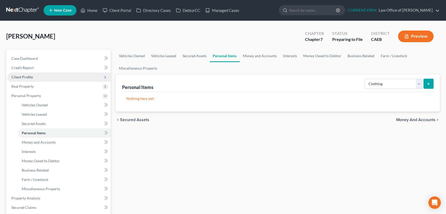
click at [24, 77] on span "Client Profile" at bounding box center [21, 77] width 21 height 4
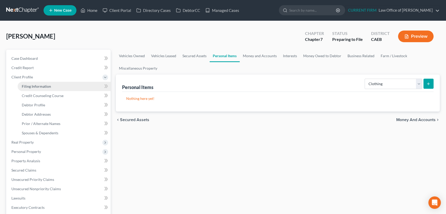
click at [25, 85] on span "Filing Information" at bounding box center [36, 86] width 29 height 4
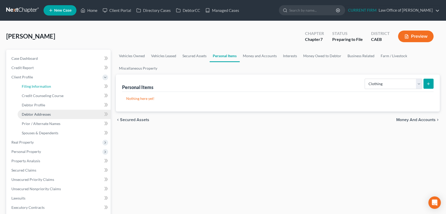
select select "1"
select select "0"
select select "4"
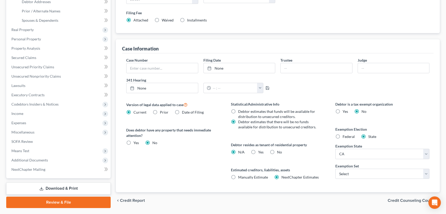
scroll to position [126, 0]
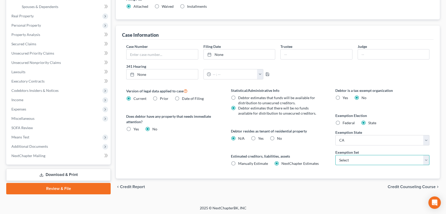
click at [354, 157] on select "Select 703 704" at bounding box center [382, 160] width 94 height 10
select select "0"
click at [335, 155] on select "Select 703 704" at bounding box center [382, 160] width 94 height 10
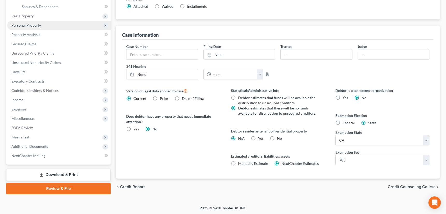
click at [25, 25] on span "Personal Property" at bounding box center [26, 25] width 30 height 4
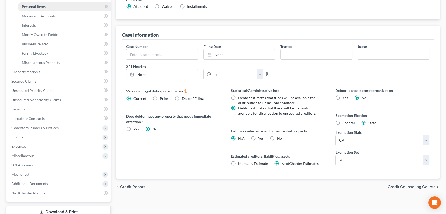
click at [36, 7] on span "Personal Items" at bounding box center [34, 6] width 24 height 4
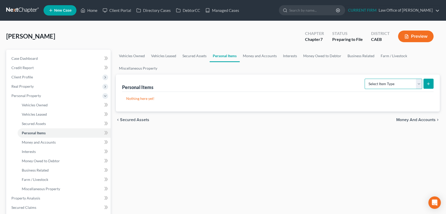
drag, startPoint x: 417, startPoint y: 83, endPoint x: 399, endPoint y: 86, distance: 18.5
click at [417, 83] on select "Select Item Type Clothing Collectibles Of Value Electronics Firearms Household …" at bounding box center [392, 84] width 57 height 10
select select "clothing"
click at [365, 79] on select "Select Item Type Clothing Collectibles Of Value Electronics Firearms Household …" at bounding box center [392, 84] width 57 height 10
click at [427, 81] on button "submit" at bounding box center [428, 84] width 10 height 10
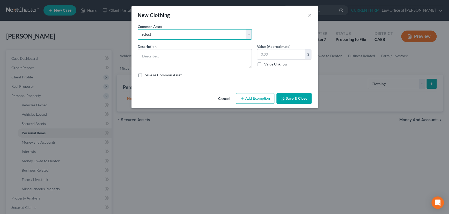
click at [249, 32] on select "Select Women's shirts, pants, jeans, dresses, skirts, blouses, coats, jackets, …" at bounding box center [195, 34] width 114 height 10
select select "0"
click at [138, 29] on select "Select Women's shirts, pants, jeans, dresses, skirts, blouses, coats, jackets, …" at bounding box center [195, 34] width 114 height 10
type textarea "Women's shirts, pants, jeans, dresses, skirts, blouses, coats, jackets, pants, …"
type input "500.00"
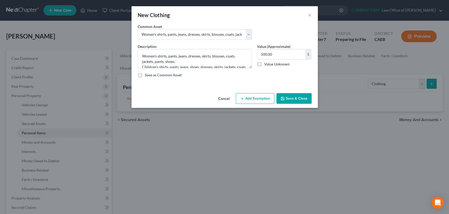
click at [257, 100] on button "Add Exemption" at bounding box center [255, 98] width 39 height 11
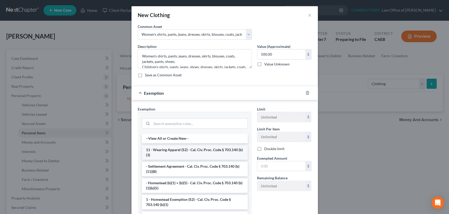
click at [192, 150] on li "11 - Wearing Apparel (S2) - Cal. Civ. Proc. Code § 703.140 (b)(3)" at bounding box center [195, 152] width 106 height 14
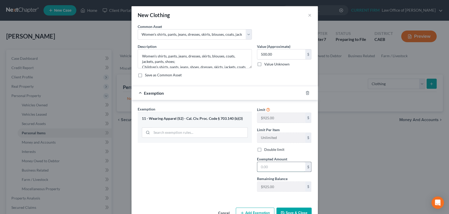
click at [277, 166] on input "text" at bounding box center [281, 167] width 48 height 10
type input "500"
click at [295, 212] on button "Save & Close" at bounding box center [294, 213] width 35 height 11
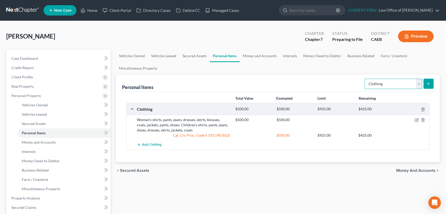
click at [418, 83] on select "Select Item Type Clothing Collectibles Of Value Electronics Firearms Household …" at bounding box center [392, 84] width 57 height 10
select select "electronics"
click at [365, 79] on select "Select Item Type Clothing Collectibles Of Value Electronics Firearms Household …" at bounding box center [392, 84] width 57 height 10
click at [427, 80] on button "submit" at bounding box center [428, 84] width 10 height 10
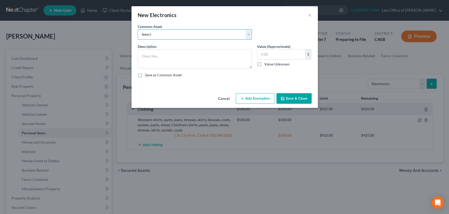
click at [173, 36] on select "Select TVs, Computer/Tablet, Cell Phones TVs, Computer, Cell Phone" at bounding box center [195, 34] width 114 height 10
select select "1"
click at [138, 29] on select "Select TVs, Computer/Tablet, Cell Phones TVs, Computer, Cell Phone" at bounding box center [195, 34] width 114 height 10
type textarea "TVs, Computer, Cell Phone"
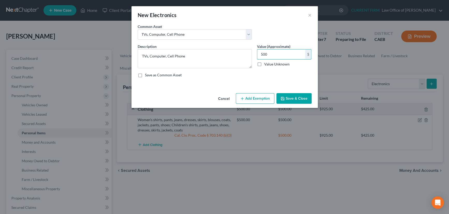
type input "500"
click at [259, 97] on button "Add Exemption" at bounding box center [255, 98] width 39 height 11
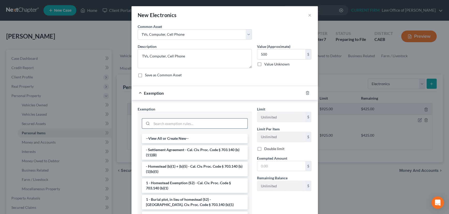
click at [199, 124] on input "search" at bounding box center [200, 124] width 96 height 10
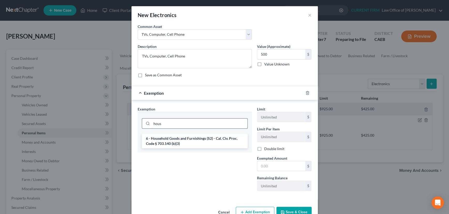
type input "hous"
click at [201, 139] on li "6 - Household Goods and Furnishings (S2) - Cal. Civ. Proc. Code § 703.140 (b)(3)" at bounding box center [195, 141] width 106 height 14
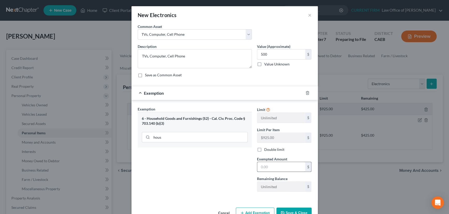
click at [273, 165] on input "text" at bounding box center [281, 167] width 48 height 10
type input "500"
drag, startPoint x: 294, startPoint y: 211, endPoint x: 428, endPoint y: 141, distance: 150.7
click at [295, 210] on button "Save & Close" at bounding box center [294, 213] width 35 height 11
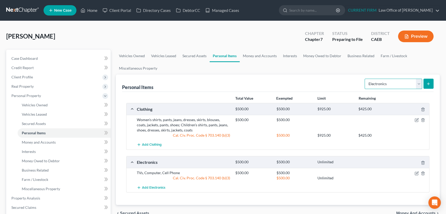
click at [417, 83] on select "Select Item Type Clothing Collectibles Of Value Electronics Firearms Household …" at bounding box center [392, 84] width 57 height 10
select select "household_goods"
click at [365, 79] on select "Select Item Type Clothing Collectibles Of Value Electronics Firearms Household …" at bounding box center [392, 84] width 57 height 10
click at [429, 82] on icon "submit" at bounding box center [428, 84] width 4 height 4
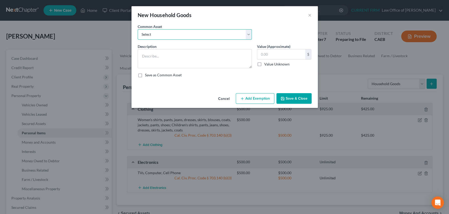
click at [250, 33] on select "Select Living Room Furniture Kitchen Essentials Table/Chairs Bedroom Furniture …" at bounding box center [195, 34] width 114 height 10
select select "3"
click at [138, 29] on select "Select Living Room Furniture Kitchen Essentials Table/Chairs Bedroom Furniture …" at bounding box center [195, 34] width 114 height 10
type textarea "General household furnishings, living room furniture, bedroom furniture, kitche…"
type input "750.00"
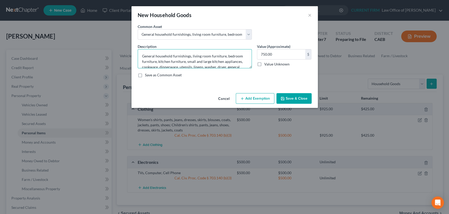
drag, startPoint x: 195, startPoint y: 61, endPoint x: 209, endPoint y: 60, distance: 14.0
click at [209, 60] on textarea "General household furnishings, living room furniture, bedroom furniture, kitche…" at bounding box center [195, 58] width 114 height 19
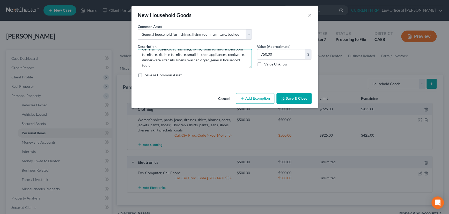
scroll to position [11, 0]
drag, startPoint x: 187, startPoint y: 57, endPoint x: 206, endPoint y: 55, distance: 19.2
click at [206, 55] on textarea "General household furnishings, living room furniture, bedroom furniture, kitche…" at bounding box center [195, 58] width 114 height 19
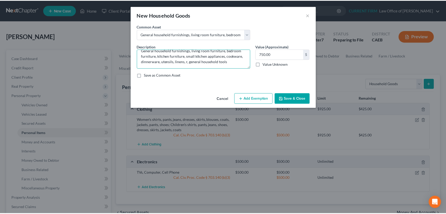
scroll to position [5, 0]
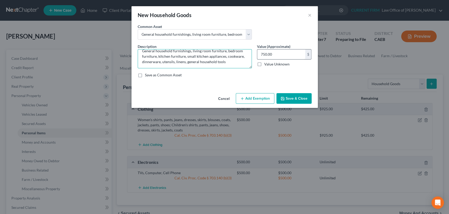
type textarea "General household furnishings, living room furniture, bedroom furniture, kitche…"
click at [274, 54] on input "750.00" at bounding box center [281, 54] width 48 height 10
click at [145, 75] on label "Save as Common Asset" at bounding box center [163, 74] width 37 height 5
click at [147, 75] on input "Save as Common Asset" at bounding box center [148, 73] width 3 height 3
checkbox input "true"
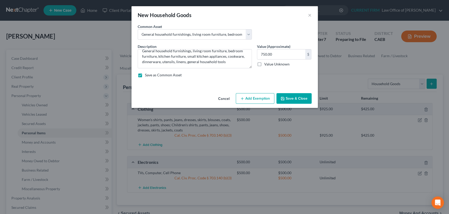
click at [256, 98] on button "Add Exemption" at bounding box center [255, 98] width 39 height 11
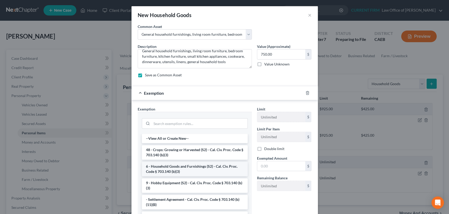
click at [192, 168] on li "6 - Household Goods and Furnishings (S2) - Cal. Civ. Proc. Code § 703.140 (b)(3)" at bounding box center [195, 169] width 106 height 14
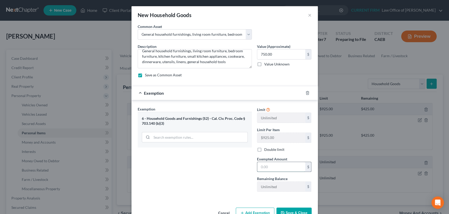
click at [276, 166] on input "text" at bounding box center [281, 167] width 48 height 10
type input "750"
click at [279, 90] on div "Exemption $750.00" at bounding box center [218, 93] width 172 height 14
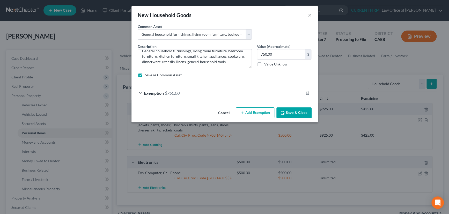
click at [296, 113] on button "Save & Close" at bounding box center [294, 112] width 35 height 11
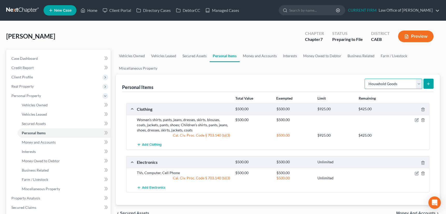
click at [419, 82] on select "Select Item Type Clothing Collectibles Of Value Electronics Firearms Household …" at bounding box center [392, 84] width 57 height 10
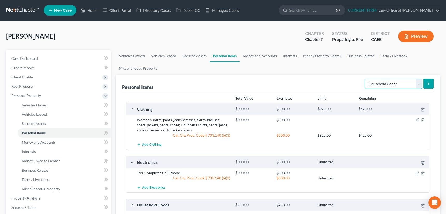
select select "jewelry"
click at [365, 79] on select "Select Item Type Clothing Collectibles Of Value Electronics Firearms Household …" at bounding box center [392, 84] width 57 height 10
click at [426, 82] on icon "submit" at bounding box center [428, 84] width 4 height 4
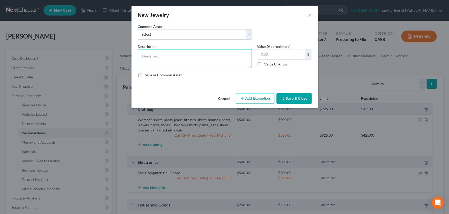
click at [183, 54] on textarea at bounding box center [195, 58] width 114 height 19
type textarea "Costume jewelry"
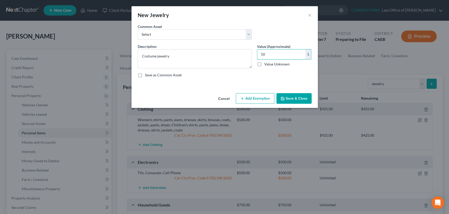
type input "50"
click at [256, 98] on button "Add Exemption" at bounding box center [255, 98] width 39 height 11
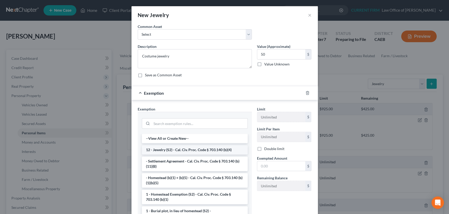
click at [205, 149] on li "12 - Jewelry (S2) - Cal. Civ. Proc. Code § 703.140 (b)(4)" at bounding box center [195, 149] width 106 height 9
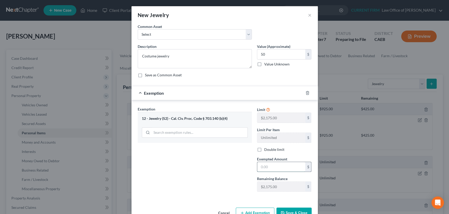
click at [280, 167] on input "text" at bounding box center [281, 167] width 48 height 10
type input "50"
click at [292, 209] on button "Save & Close" at bounding box center [294, 213] width 35 height 11
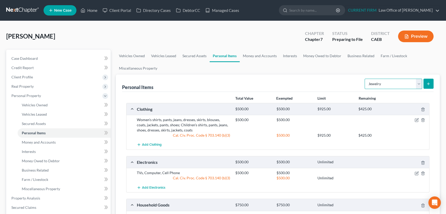
click at [420, 84] on select "Select Item Type Clothing Collectibles Of Value Electronics Firearms Household …" at bounding box center [392, 84] width 57 height 10
select select "other"
click at [365, 79] on select "Select Item Type Clothing Collectibles Of Value Electronics Firearms Household …" at bounding box center [392, 84] width 57 height 10
click at [427, 82] on icon "submit" at bounding box center [428, 84] width 4 height 4
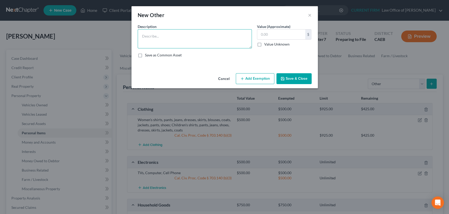
click at [182, 36] on textarea at bounding box center [195, 38] width 114 height 19
click at [142, 36] on textarea "Children's toys" at bounding box center [195, 38] width 114 height 19
type textarea "Various children's toys"
click at [274, 33] on input "text" at bounding box center [281, 35] width 48 height 10
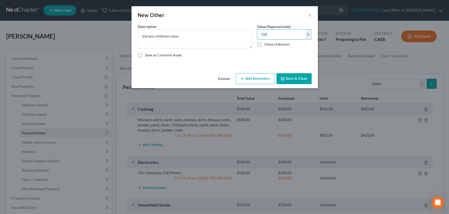
type input "150"
click at [259, 78] on button "Add Exemption" at bounding box center [255, 78] width 39 height 11
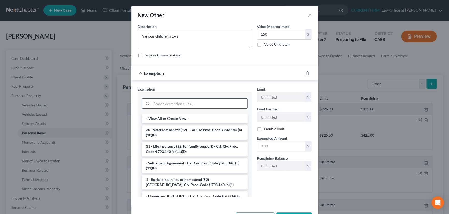
click at [217, 100] on input "search" at bounding box center [200, 104] width 96 height 10
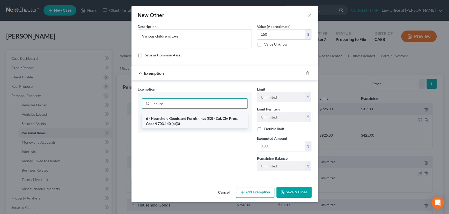
type input "house"
click at [215, 118] on li "6 - Household Goods and Furnishings (S2) - Cal. Civ. Proc. Code § 703.140 (b)(3)" at bounding box center [195, 121] width 106 height 14
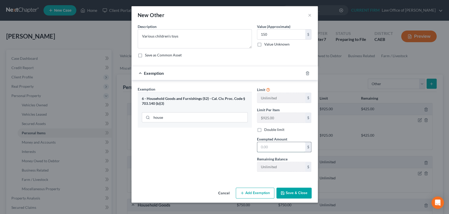
click at [273, 147] on input "text" at bounding box center [281, 147] width 48 height 10
type input "150"
click at [296, 190] on button "Save & Close" at bounding box center [294, 193] width 35 height 11
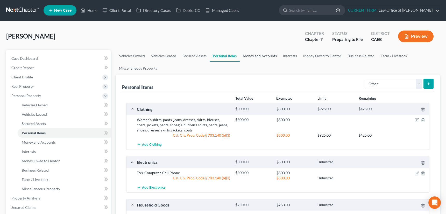
click at [260, 56] on link "Money and Accounts" at bounding box center [260, 56] width 40 height 12
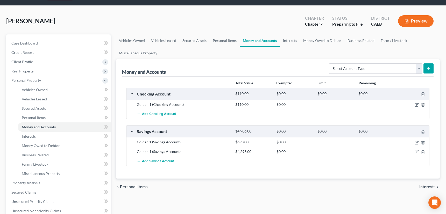
scroll to position [23, 0]
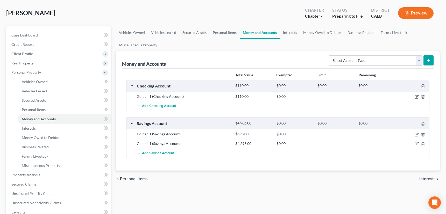
click at [417, 142] on icon "button" at bounding box center [417, 143] width 2 height 2
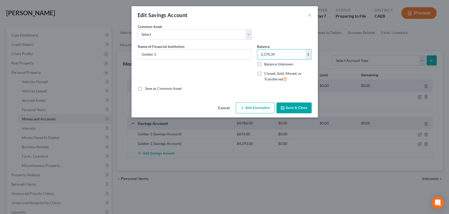
type input "2,170.39"
click at [294, 106] on button "Save & Close" at bounding box center [294, 108] width 35 height 11
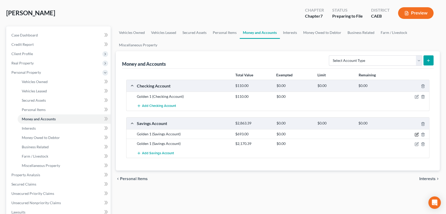
click at [418, 133] on icon "button" at bounding box center [416, 135] width 4 height 4
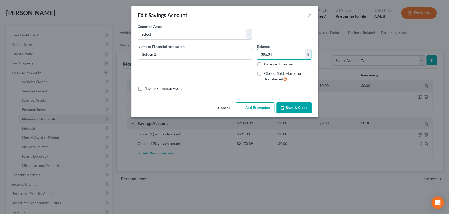
type input "385.34"
click at [256, 107] on button "Add Exemption" at bounding box center [255, 108] width 39 height 11
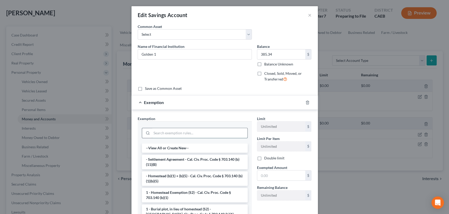
click at [215, 130] on input "search" at bounding box center [200, 133] width 96 height 10
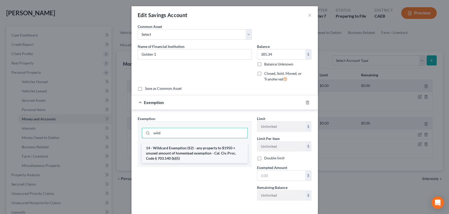
type input "wild"
click at [205, 150] on li "14 - Wildcard Exemption (S2) - any property to $1950 + unused amount of homeste…" at bounding box center [195, 153] width 106 height 20
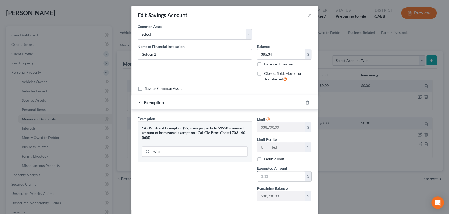
click at [284, 175] on input "text" at bounding box center [281, 176] width 48 height 10
type input "385.34"
click at [259, 104] on div "Exemption $385.34" at bounding box center [218, 103] width 172 height 14
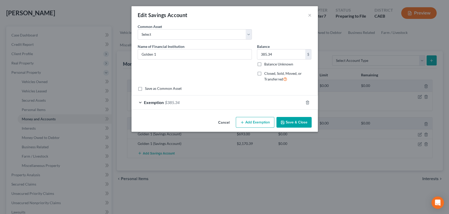
click at [289, 121] on button "Save & Close" at bounding box center [294, 122] width 35 height 11
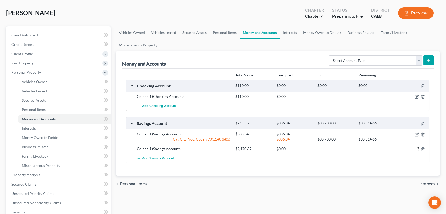
click at [415, 148] on icon "button" at bounding box center [416, 149] width 3 height 3
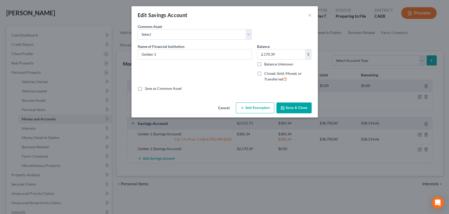
click at [253, 108] on button "Add Exemption" at bounding box center [255, 108] width 39 height 11
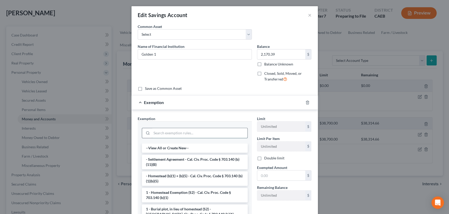
click at [206, 133] on input "search" at bounding box center [200, 133] width 96 height 10
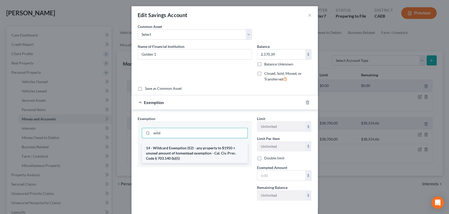
type input "wild"
click at [215, 151] on li "14 - Wildcard Exemption (S2) - any property to $1950 + unused amount of homeste…" at bounding box center [195, 153] width 106 height 20
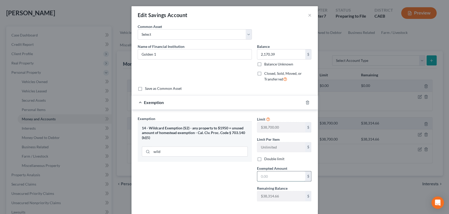
click at [276, 177] on input "text" at bounding box center [281, 176] width 48 height 10
type input "2,170.39"
click at [259, 101] on div "Exemption $2,170.39" at bounding box center [218, 103] width 172 height 14
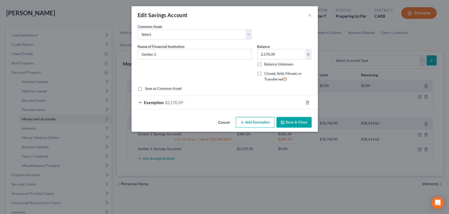
click at [294, 122] on button "Save & Close" at bounding box center [294, 122] width 35 height 11
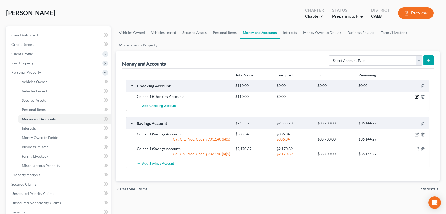
click at [418, 95] on icon "button" at bounding box center [416, 97] width 4 height 4
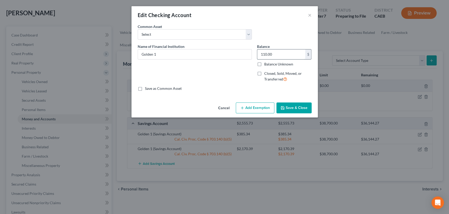
click at [271, 57] on input "110.00" at bounding box center [281, 54] width 48 height 10
type input "154.52"
drag, startPoint x: 260, startPoint y: 106, endPoint x: 217, endPoint y: 120, distance: 45.1
click at [260, 106] on button "Add Exemption" at bounding box center [255, 108] width 39 height 11
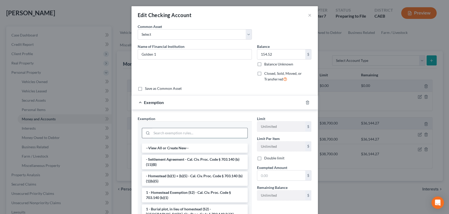
click at [186, 135] on input "search" at bounding box center [200, 133] width 96 height 10
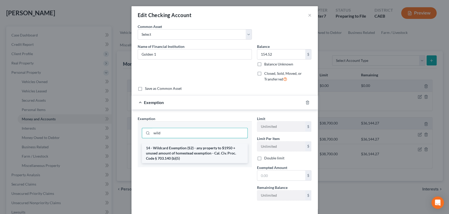
type input "wild"
click at [187, 150] on li "14 - Wildcard Exemption (S2) - any property to $1950 + unused amount of homeste…" at bounding box center [195, 153] width 106 height 20
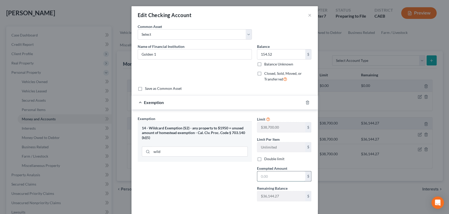
click at [267, 177] on input "text" at bounding box center [281, 176] width 48 height 10
type input "154.52"
click at [270, 103] on div "Exemption $154.52" at bounding box center [218, 103] width 172 height 14
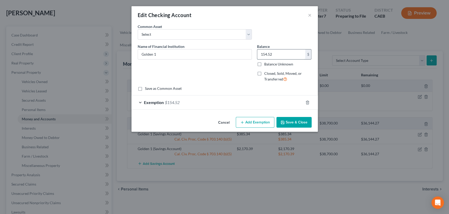
click at [278, 55] on input "154.52" at bounding box center [281, 54] width 48 height 10
click at [277, 97] on div "Exemption $154.52" at bounding box center [218, 103] width 172 height 14
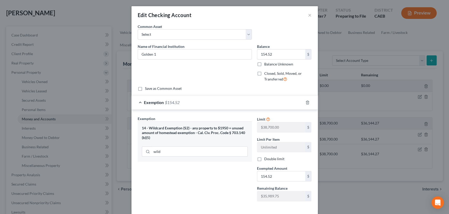
click at [272, 102] on div "Exemption $154.52" at bounding box center [218, 103] width 172 height 14
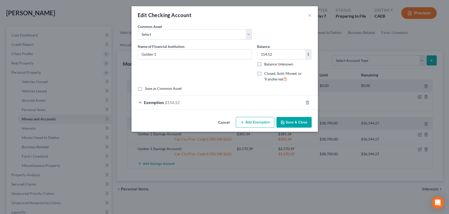
click at [294, 121] on button "Save & Close" at bounding box center [294, 122] width 35 height 11
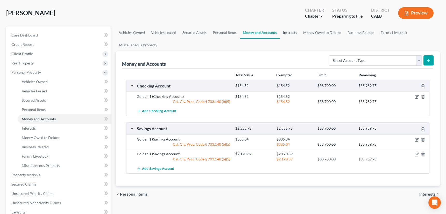
click at [287, 32] on link "Interests" at bounding box center [290, 32] width 20 height 12
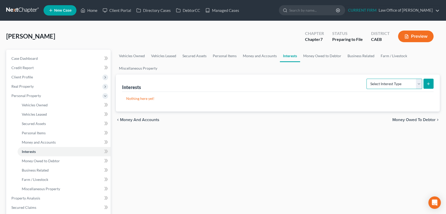
click at [418, 81] on select "Select Interest Type 401K Annuity Bond Education IRA Government Bond Government…" at bounding box center [394, 84] width 56 height 10
select select "401k"
click at [367, 79] on select "Select Interest Type 401K Annuity Bond Education IRA Government Bond Government…" at bounding box center [394, 84] width 56 height 10
click at [429, 84] on icon "submit" at bounding box center [428, 84] width 4 height 4
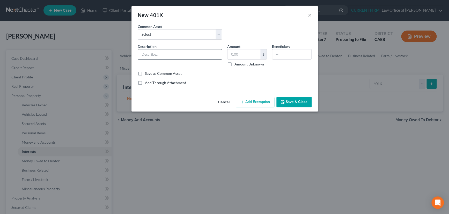
click at [185, 52] on input "text" at bounding box center [180, 54] width 84 height 10
type input "CalPERS"
click at [238, 52] on input "text" at bounding box center [244, 54] width 33 height 10
type input "19,232.62"
click at [259, 101] on button "Add Exemption" at bounding box center [255, 102] width 39 height 11
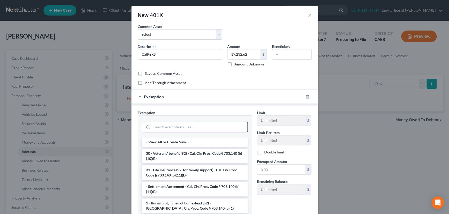
click at [211, 128] on input "search" at bounding box center [200, 127] width 96 height 10
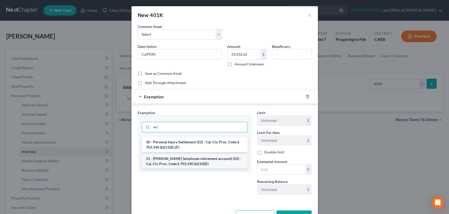
type input "eri"
click at [196, 159] on li "21 - [PERSON_NAME] (employee retirement account) (S2) - Cal. Civ. Proc. Code § …" at bounding box center [195, 161] width 106 height 14
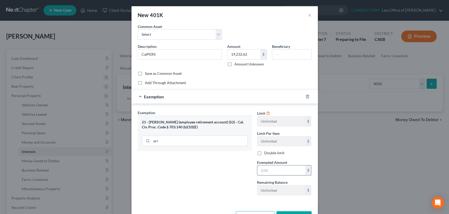
click at [275, 169] on input "text" at bounding box center [281, 170] width 48 height 10
type input "19,232.62"
click at [290, 212] on button "Save & Close" at bounding box center [294, 216] width 35 height 11
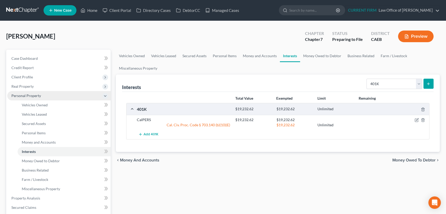
click at [31, 97] on span "Personal Property" at bounding box center [26, 95] width 30 height 4
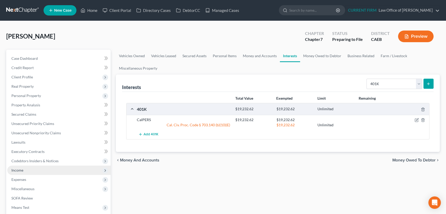
click at [18, 171] on span "Income" at bounding box center [17, 170] width 12 height 4
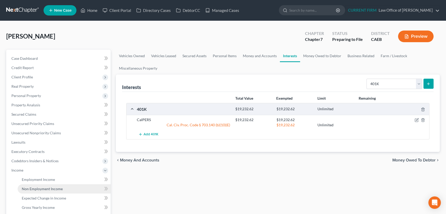
click at [31, 187] on span "Non Employment Income" at bounding box center [42, 189] width 41 height 4
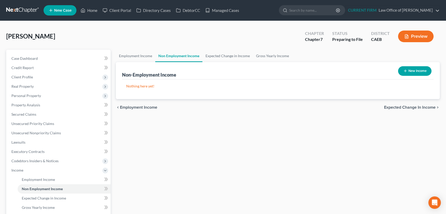
click at [406, 70] on icon "button" at bounding box center [405, 71] width 4 height 4
select select "0"
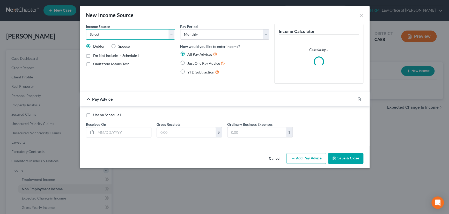
click at [171, 34] on select "Select Unemployment Disability (from employer) Pension Retirement Social Securi…" at bounding box center [130, 34] width 89 height 10
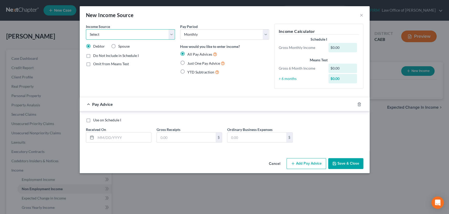
select select "7"
click at [86, 29] on select "Select Unemployment Disability (from employer) Pension Retirement Social Securi…" at bounding box center [130, 34] width 89 height 10
click at [187, 61] on label "Just One Pay Advice" at bounding box center [206, 63] width 38 height 6
click at [190, 61] on input "Just One Pay Advice" at bounding box center [191, 61] width 3 height 3
radio input "true"
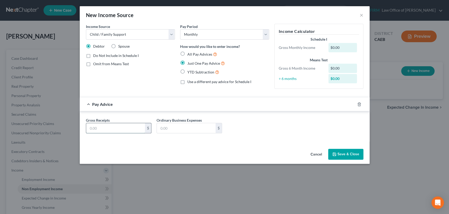
click at [118, 127] on input "text" at bounding box center [115, 128] width 59 height 10
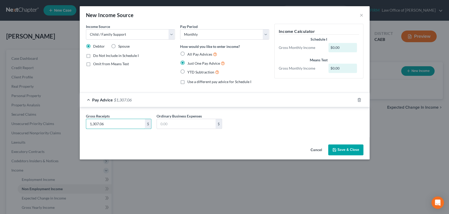
type input "1,307.06"
click at [348, 149] on button "Save & Close" at bounding box center [345, 149] width 35 height 11
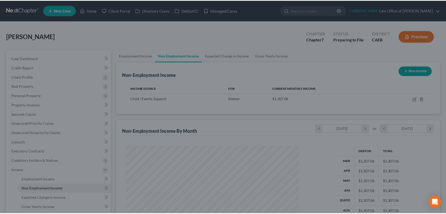
scroll to position [93, 183]
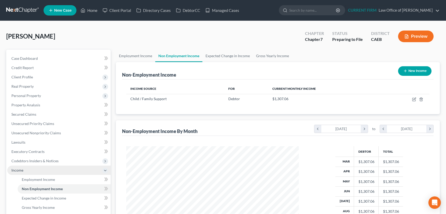
click at [19, 171] on span "Income" at bounding box center [17, 170] width 12 height 4
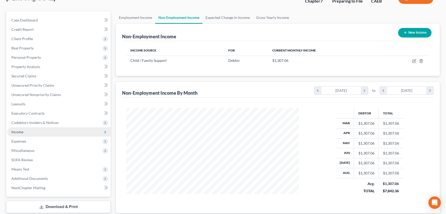
scroll to position [23, 0]
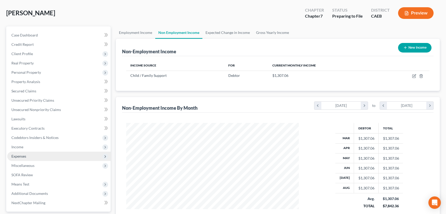
click at [14, 155] on span "Expenses" at bounding box center [18, 156] width 15 height 4
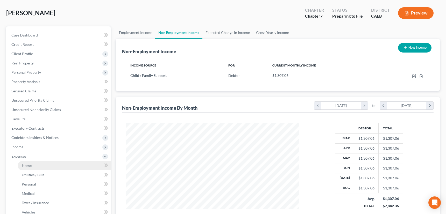
click at [25, 166] on span "Home" at bounding box center [27, 165] width 10 height 4
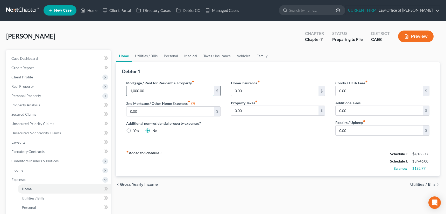
click at [147, 90] on input "1,000.00" at bounding box center [169, 91] width 87 height 10
type input "900"
click at [143, 54] on link "Utilities / Bills" at bounding box center [146, 56] width 29 height 12
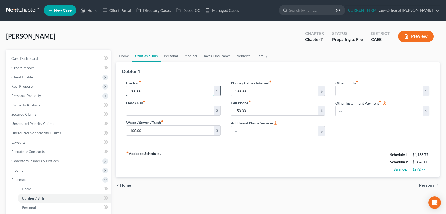
click at [143, 91] on input "200.00" at bounding box center [169, 91] width 87 height 10
type input "250"
click at [145, 131] on input "100.00" at bounding box center [169, 131] width 87 height 10
type input "130"
click at [251, 91] on input "100.00" at bounding box center [274, 91] width 87 height 10
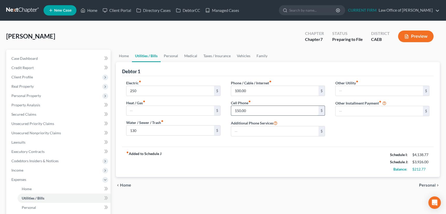
click at [254, 109] on input "150.00" at bounding box center [274, 111] width 87 height 10
type input "180"
click at [168, 55] on link "Personal" at bounding box center [171, 56] width 20 height 12
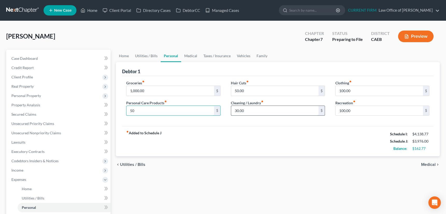
type input "50"
click at [251, 111] on input "30.00" at bounding box center [274, 111] width 87 height 10
type input "50"
click at [191, 54] on link "Medical" at bounding box center [190, 56] width 19 height 12
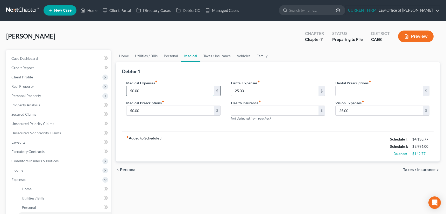
click at [130, 92] on input "50.00" at bounding box center [169, 91] width 87 height 10
type input "150"
click at [242, 54] on link "Vehicles" at bounding box center [244, 56] width 20 height 12
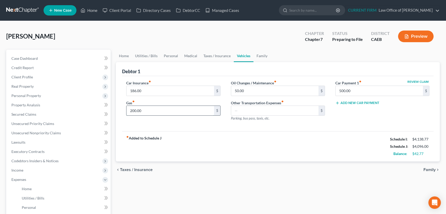
click at [146, 110] on input "200.00" at bounding box center [169, 111] width 87 height 10
click at [26, 178] on span "Expenses" at bounding box center [18, 179] width 15 height 4
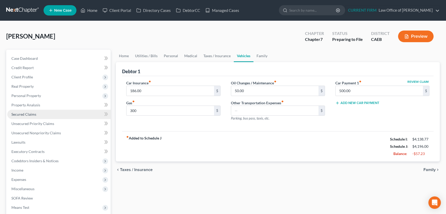
click at [26, 114] on span "Secured Claims" at bounding box center [23, 114] width 25 height 4
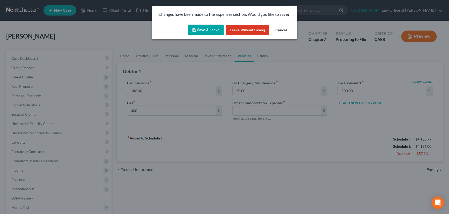
click at [204, 27] on button "Save & Leave" at bounding box center [206, 30] width 36 height 11
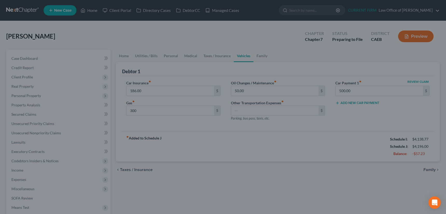
type input "300.00"
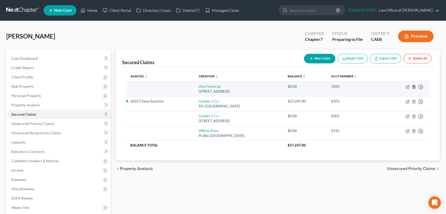
click at [411, 86] on icon "button" at bounding box center [413, 87] width 4 height 4
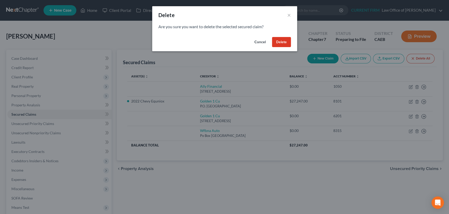
click at [283, 41] on button "Delete" at bounding box center [281, 42] width 19 height 10
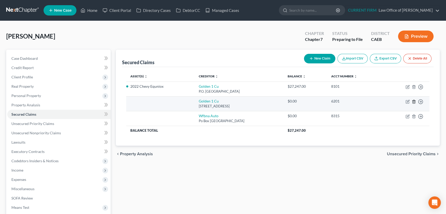
click at [414, 102] on line "button" at bounding box center [414, 101] width 0 height 1
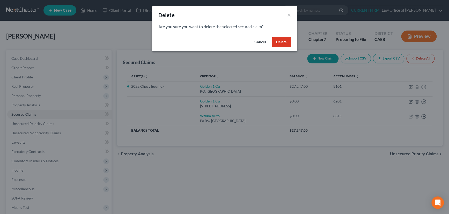
click at [282, 40] on button "Delete" at bounding box center [281, 42] width 19 height 10
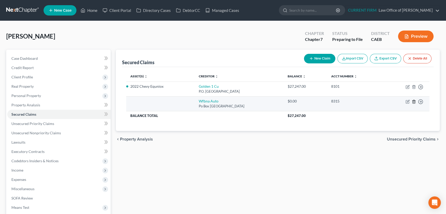
click at [415, 102] on icon "button" at bounding box center [413, 102] width 4 height 4
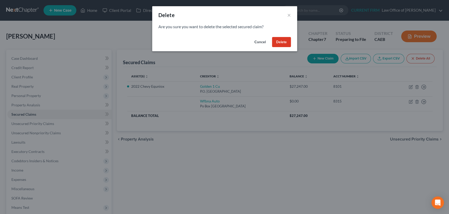
click at [283, 43] on button "Delete" at bounding box center [281, 42] width 19 height 10
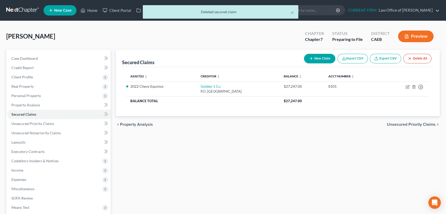
click at [403, 125] on span "Unsecured Priority Claims" at bounding box center [411, 124] width 49 height 4
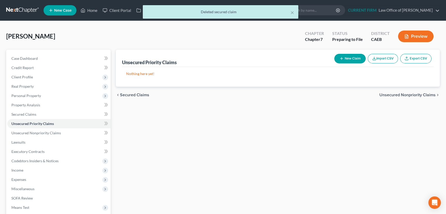
click at [404, 93] on span "Unsecured Nonpriority Claims" at bounding box center [407, 95] width 56 height 4
